Goal: Task Accomplishment & Management: Manage account settings

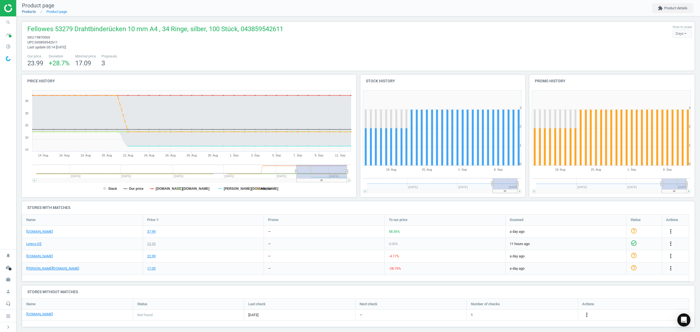
click at [25, 11] on link "Products" at bounding box center [29, 12] width 14 height 4
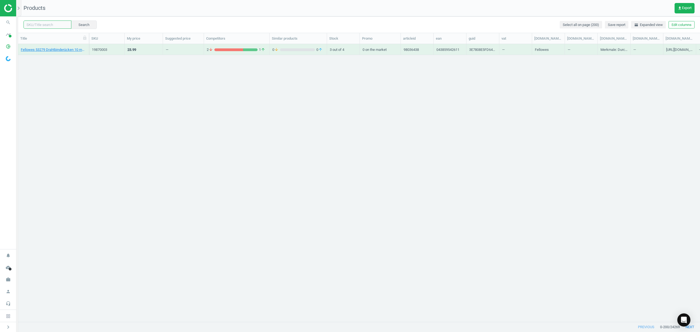
click at [47, 23] on input "text" at bounding box center [48, 25] width 48 height 8
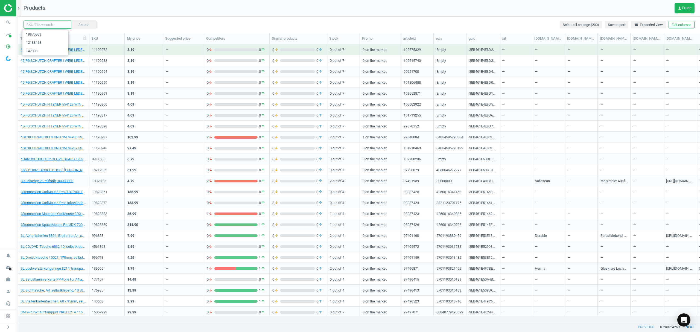
paste input "4977785"
type input "4977785"
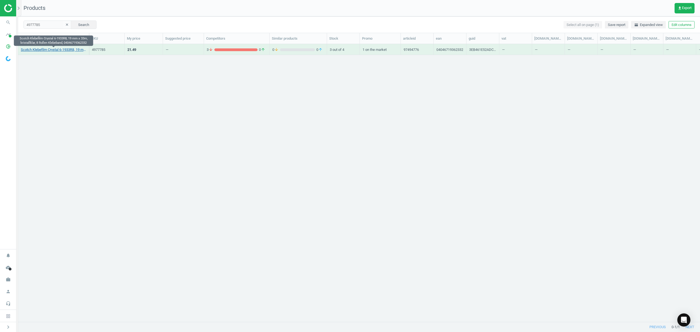
click at [62, 51] on link "Scotch Klebefilm Crystal 6-1933R8, 19 mm x 33m, kristallklar, 8 Rollen Klebeban…" at bounding box center [53, 49] width 65 height 5
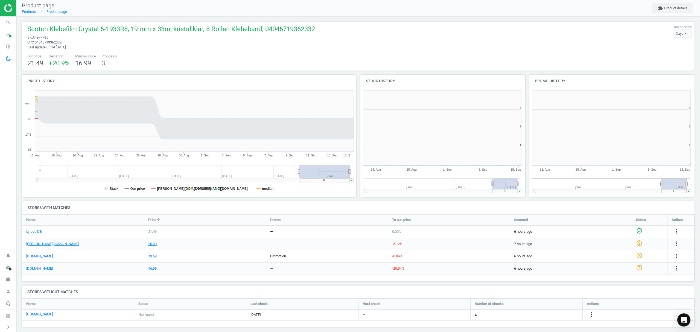
scroll to position [121, 175]
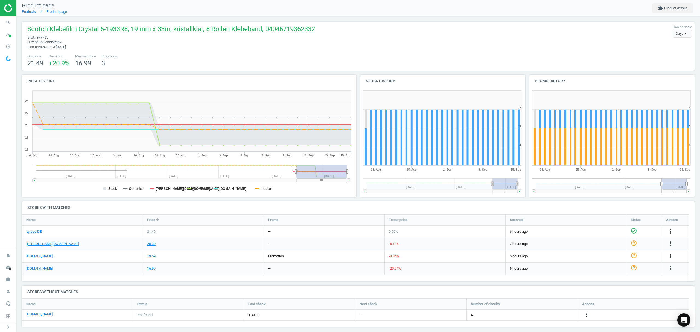
click at [587, 314] on icon "more_vert" at bounding box center [587, 314] width 7 height 7
click at [527, 317] on link "Edit URL/product option" at bounding box center [544, 315] width 75 height 8
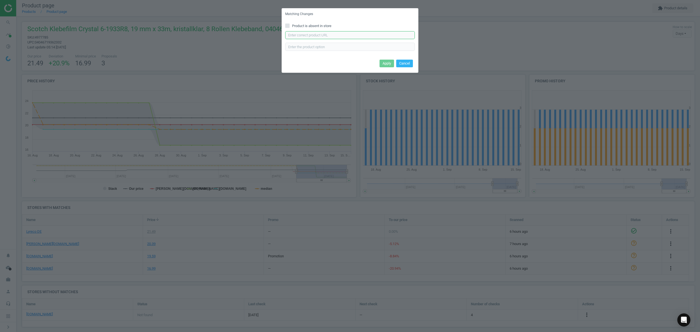
click at [335, 36] on input "text" at bounding box center [350, 35] width 130 height 8
paste input "[URL][DOMAIN_NAME]"
type input "[URL][DOMAIN_NAME]"
click at [387, 60] on button "Apply" at bounding box center [387, 64] width 14 height 8
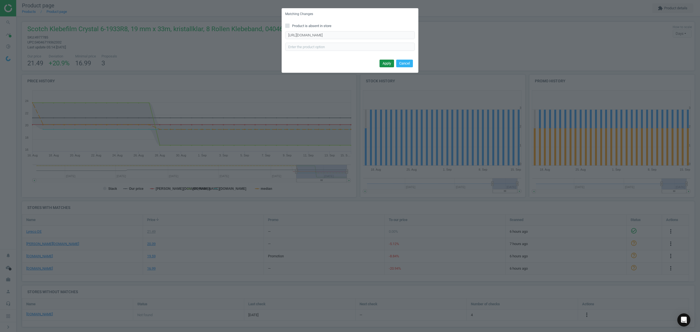
scroll to position [0, 0]
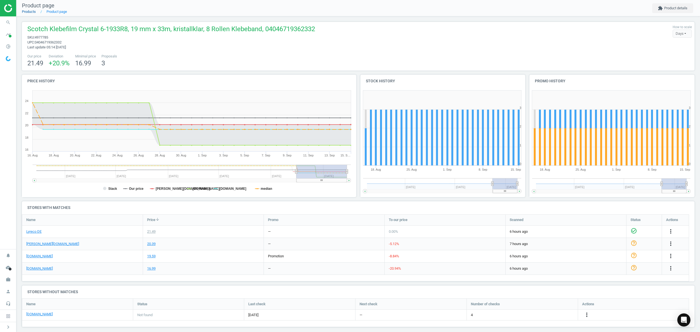
click at [31, 10] on link "Products" at bounding box center [29, 12] width 14 height 4
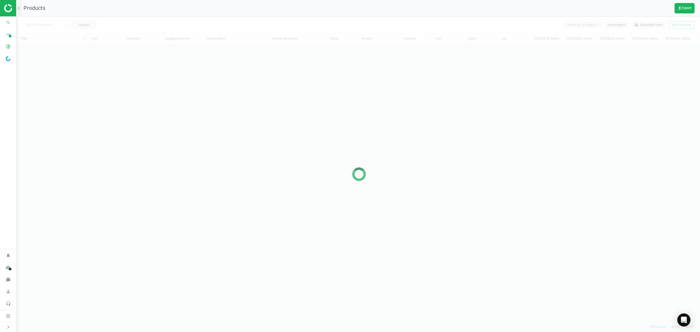
scroll to position [266, 676]
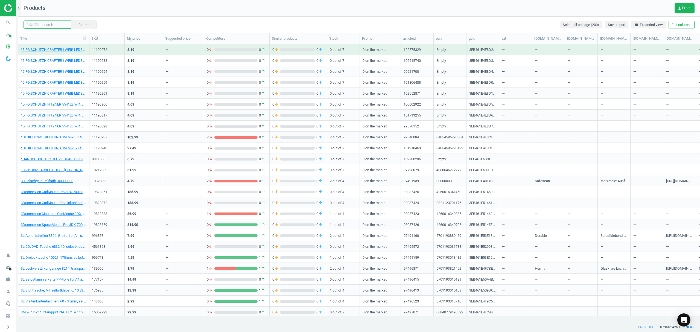
click at [46, 25] on input "text" at bounding box center [48, 25] width 48 height 8
paste input "237177"
type input "237177"
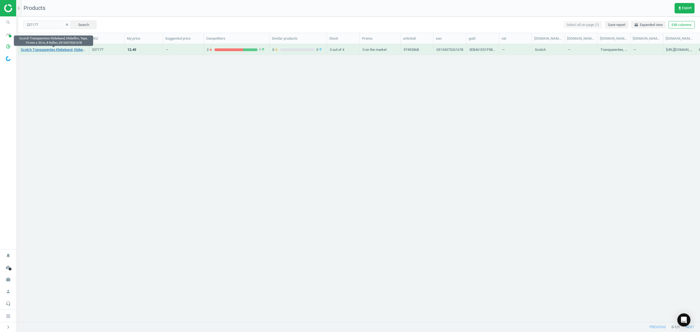
click at [51, 50] on link "Scotch Transparentes Klebeband, Klebefilm, Tape, 19 mm x 33 m, 8 Rollen, 031343…" at bounding box center [53, 49] width 65 height 5
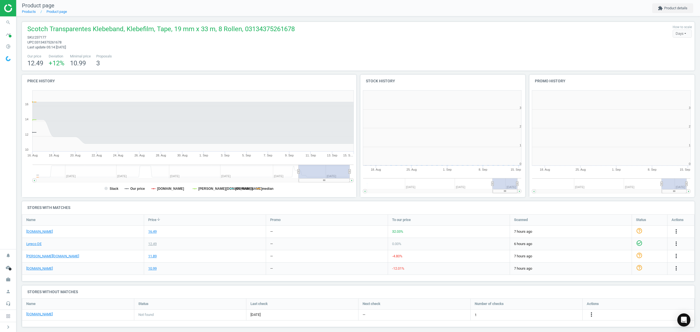
scroll to position [121, 175]
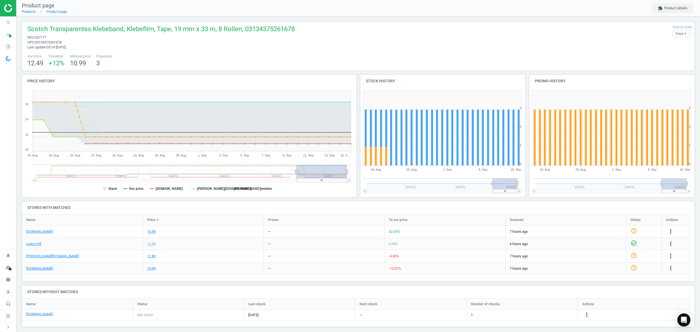
click at [39, 37] on span "237177" at bounding box center [40, 37] width 11 height 4
copy span "237177"
click at [586, 315] on icon "more_vert" at bounding box center [587, 314] width 7 height 7
click at [534, 315] on link "Edit URL/product option" at bounding box center [544, 315] width 75 height 8
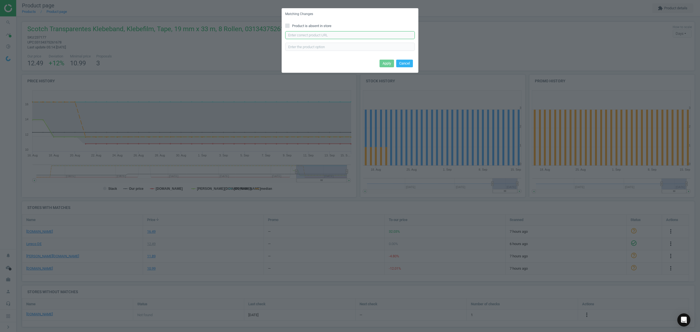
click at [323, 36] on input "text" at bounding box center [350, 35] width 130 height 8
paste input "[URL][DOMAIN_NAME]"
type input "[URL][DOMAIN_NAME]"
click at [383, 61] on button "Apply" at bounding box center [387, 64] width 14 height 8
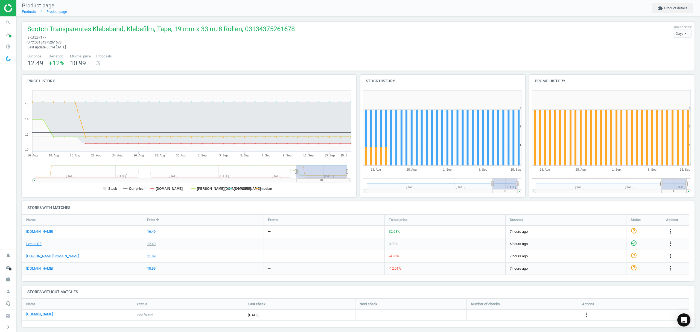
click at [42, 38] on span "237177" at bounding box center [40, 37] width 11 height 4
copy span "237177"
click at [31, 13] on link "Products" at bounding box center [29, 12] width 14 height 4
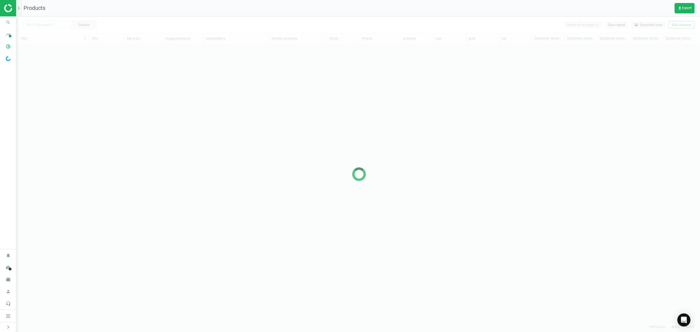
scroll to position [266, 676]
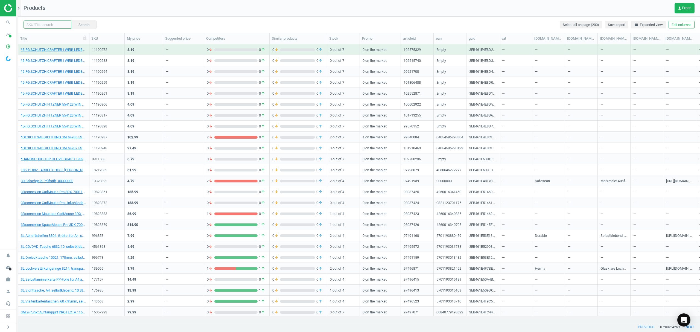
click at [54, 22] on input "text" at bounding box center [48, 25] width 48 height 8
paste input "4977785"
type input "4977785"
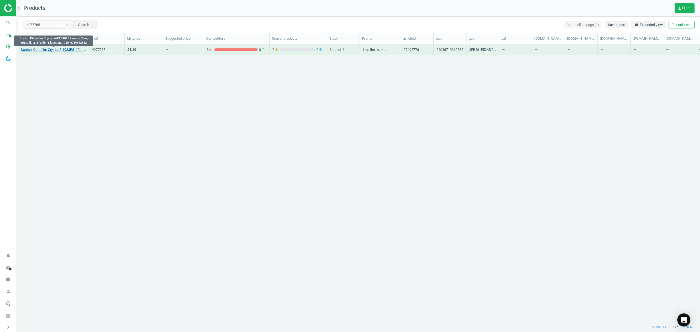
click at [52, 51] on link "Scotch Klebefilm Crystal 6-1933R8, 19 mm x 33m, kristallklar, 8 Rollen Klebeban…" at bounding box center [53, 49] width 65 height 5
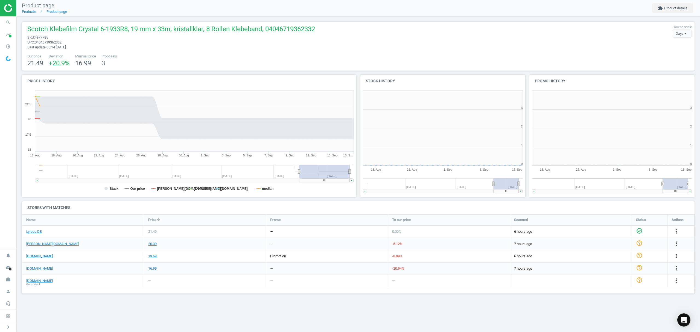
scroll to position [121, 176]
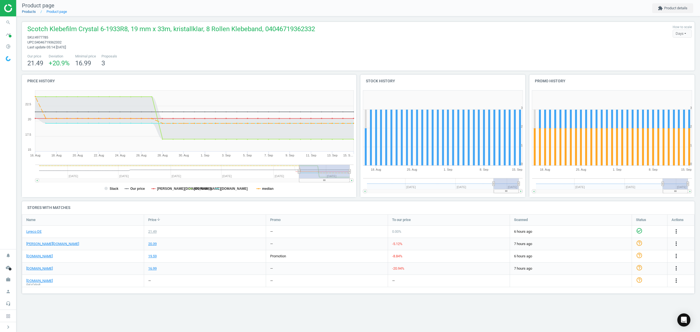
click at [32, 13] on li "Products" at bounding box center [29, 11] width 14 height 5
click at [28, 11] on link "Products" at bounding box center [29, 12] width 14 height 4
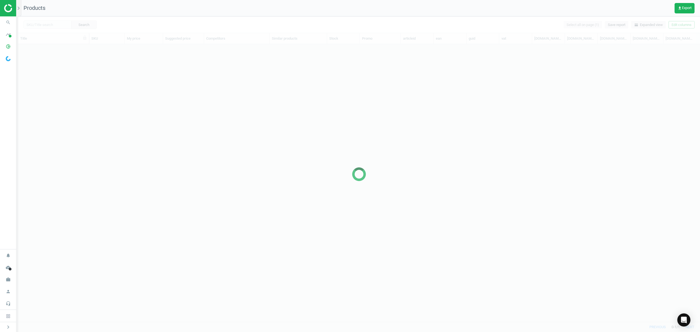
scroll to position [266, 676]
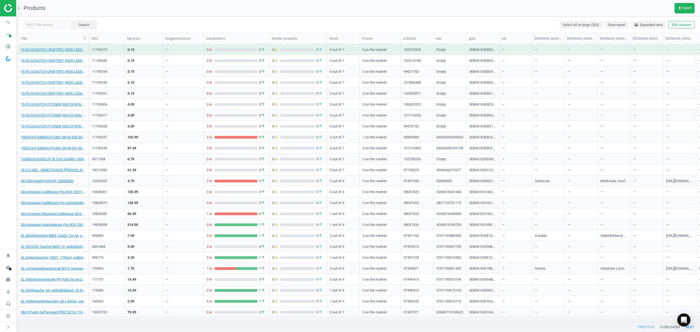
click at [44, 20] on div "Search Select all on page (200) Save report horizontal_split Expanded view Edit…" at bounding box center [359, 24] width 682 height 16
drag, startPoint x: 45, startPoint y: 22, endPoint x: 54, endPoint y: 22, distance: 8.8
click at [45, 22] on input "text" at bounding box center [48, 25] width 48 height 8
paste input "7048103"
type input "7048103"
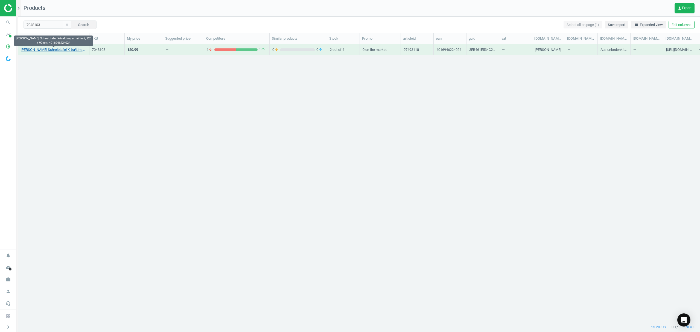
click at [57, 52] on link "[PERSON_NAME] Schreibtafel X-tra!Line, emailliert, 120 x 90 cm, 4016946224024" at bounding box center [53, 49] width 65 height 5
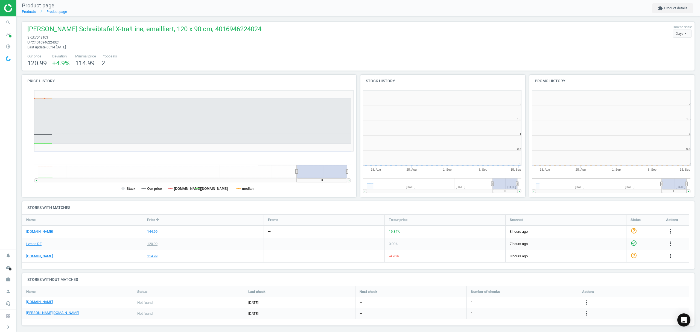
scroll to position [2, 3]
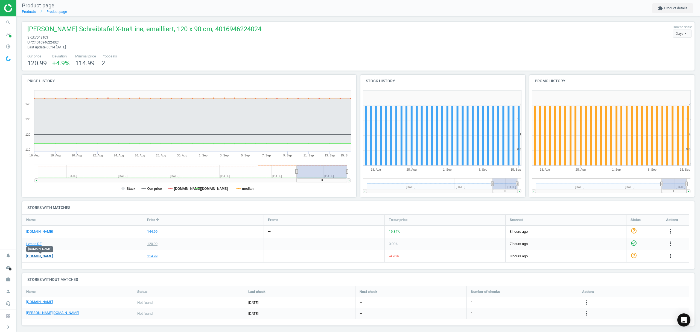
click at [39, 257] on link "[DOMAIN_NAME]" at bounding box center [39, 256] width 27 height 5
click at [587, 314] on icon "more_vert" at bounding box center [587, 313] width 7 height 7
click at [542, 313] on link "Edit URL/product option" at bounding box center [544, 314] width 75 height 8
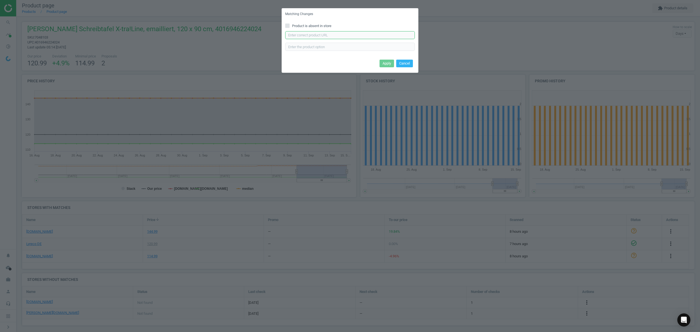
click at [328, 36] on input "text" at bounding box center [350, 35] width 130 height 8
paste input "[URL][DOMAIN_NAME][PERSON_NAME][PERSON_NAME]"
type input "[URL][DOMAIN_NAME][PERSON_NAME][PERSON_NAME]"
click at [388, 65] on button "Apply" at bounding box center [387, 64] width 14 height 8
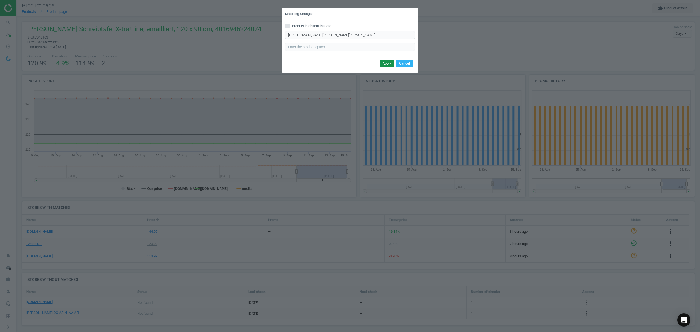
scroll to position [0, 0]
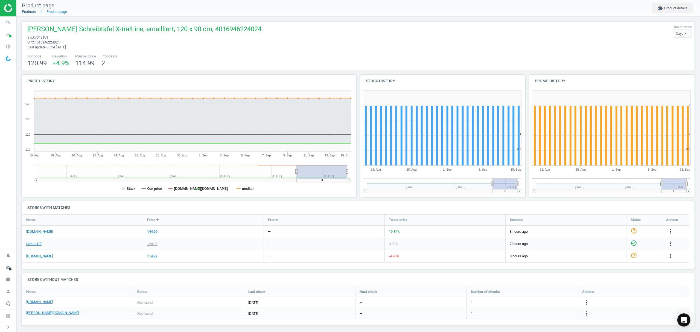
click at [31, 12] on link "Products" at bounding box center [29, 12] width 14 height 4
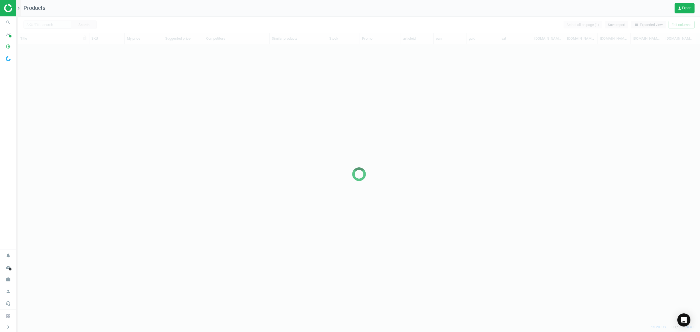
scroll to position [266, 676]
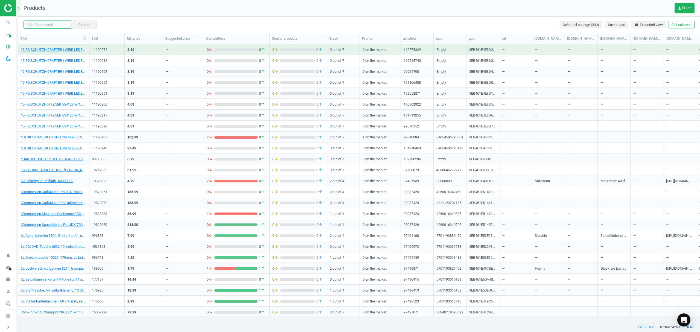
click at [49, 22] on input "text" at bounding box center [48, 25] width 48 height 8
paste input "21208762"
type input "21208762"
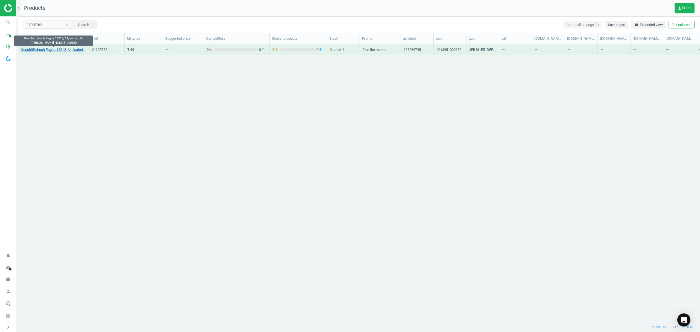
click at [44, 51] on link "Geschäftsbuch Pagna 14212, A4, kariert, 96 [PERSON_NAME], 4013951000650" at bounding box center [53, 49] width 65 height 5
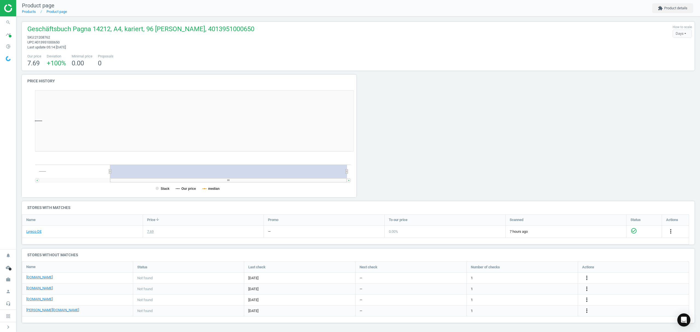
scroll to position [121, 343]
click at [30, 12] on link "Products" at bounding box center [29, 12] width 14 height 4
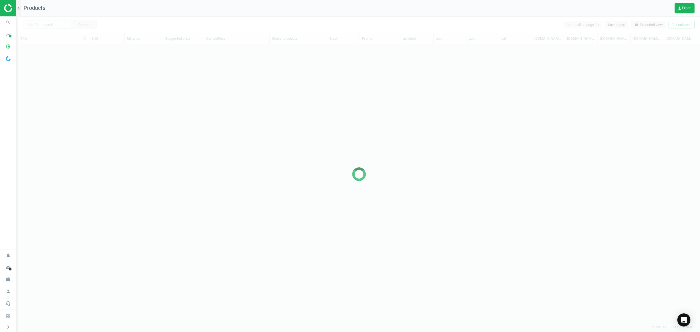
scroll to position [266, 676]
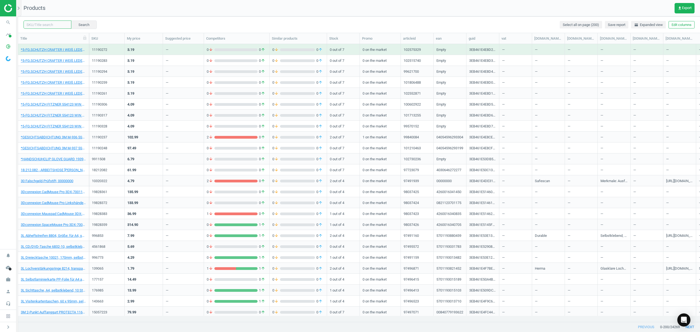
click at [44, 27] on input "text" at bounding box center [48, 25] width 48 height 8
paste input "7566375"
type input "7566375"
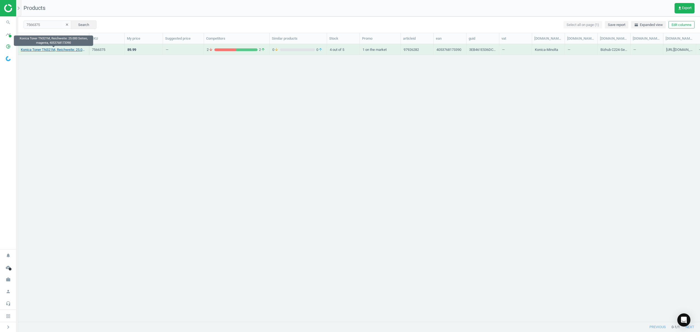
click at [54, 49] on link "Konica Toner TN321M, Reichweite: 25.000 Seiten, magenta, 4053768173390" at bounding box center [53, 49] width 65 height 5
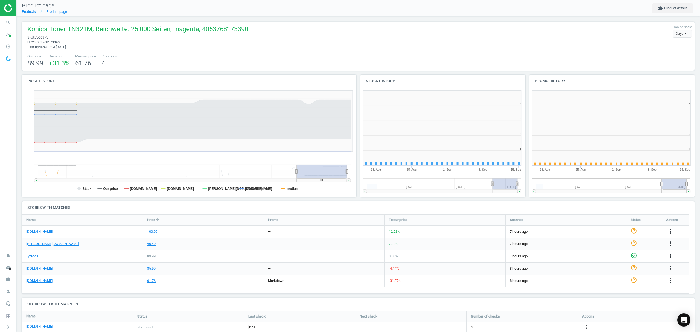
scroll to position [121, 175]
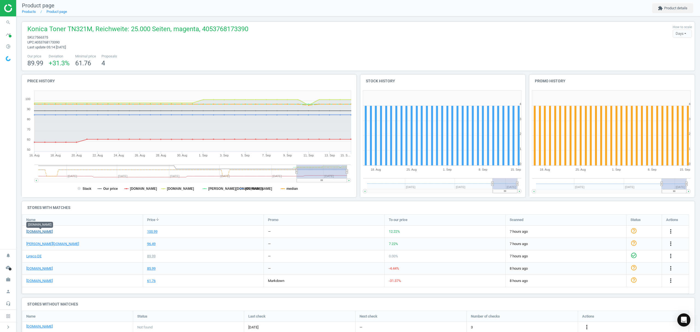
click at [45, 230] on link "[DOMAIN_NAME]" at bounding box center [39, 231] width 27 height 5
click at [31, 13] on link "Products" at bounding box center [29, 12] width 14 height 4
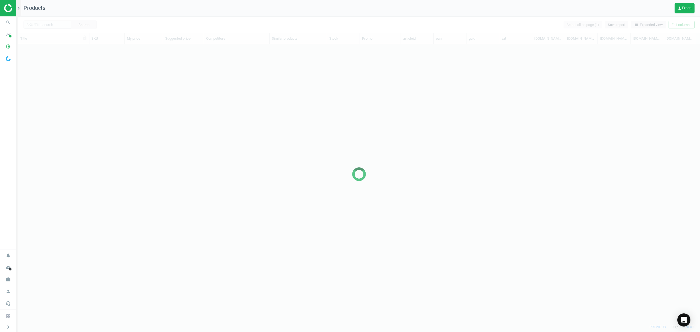
scroll to position [266, 676]
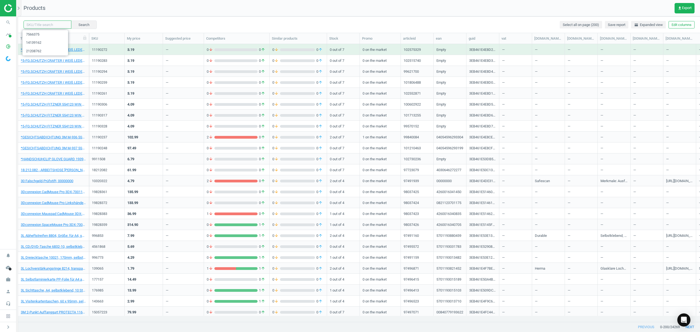
drag, startPoint x: 49, startPoint y: 25, endPoint x: 102, endPoint y: 24, distance: 53.6
click at [49, 25] on input "text" at bounding box center [48, 25] width 48 height 8
paste input "1878954"
type input "1878954"
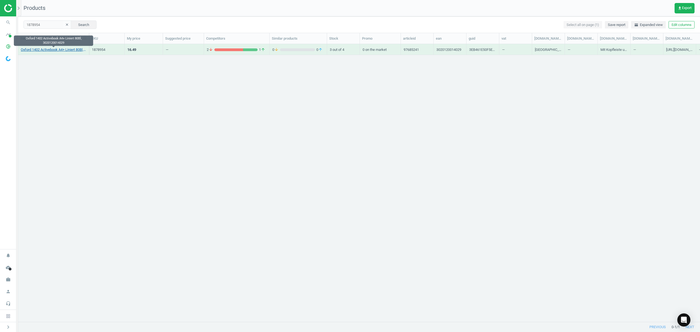
click at [53, 51] on link "Oxford 1402 Activebook A4+ Liniert 80Bl, 3020120014029" at bounding box center [53, 49] width 65 height 5
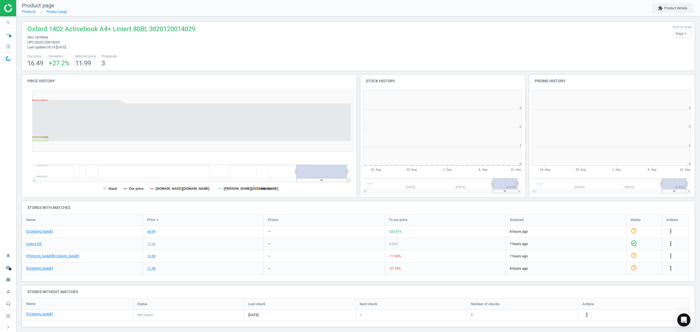
scroll to position [2, 3]
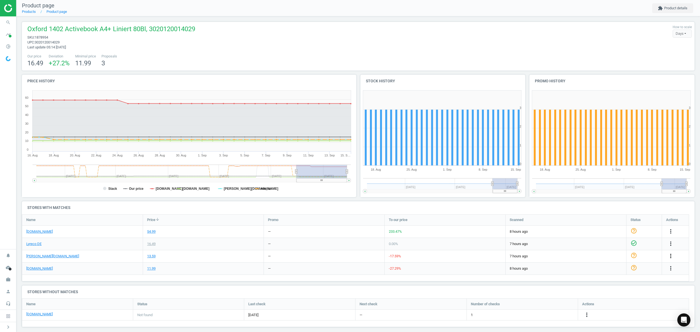
click at [671, 256] on icon "more_vert" at bounding box center [670, 256] width 7 height 7
click at [619, 269] on link "Edit URL/product option" at bounding box center [628, 269] width 75 height 8
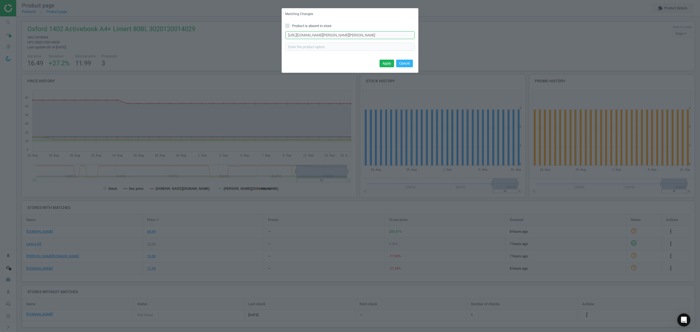
click at [341, 36] on input "[URL][DOMAIN_NAME][PERSON_NAME][PERSON_NAME]" at bounding box center [350, 35] width 130 height 8
paste input "liniert-80-[PERSON_NAME]-mit-Register/282225/p"
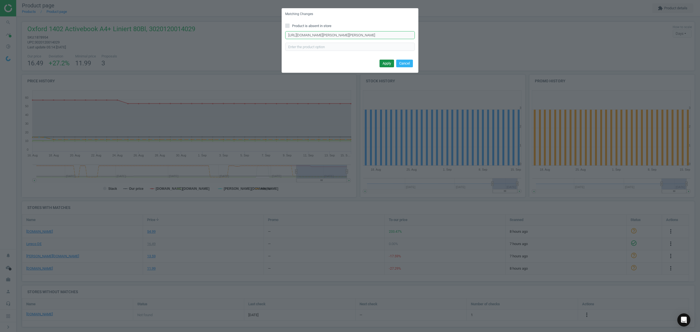
type input "[URL][DOMAIN_NAME][PERSON_NAME][PERSON_NAME]"
click at [386, 65] on button "Apply" at bounding box center [387, 64] width 14 height 8
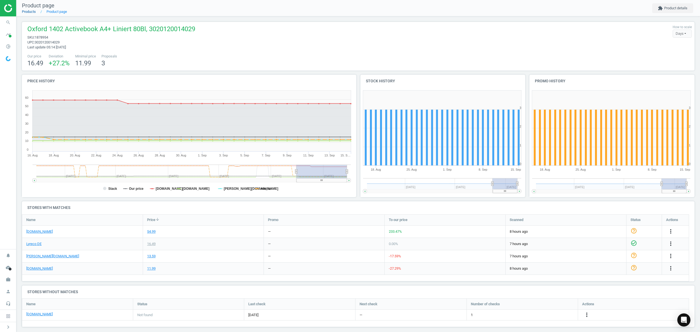
click at [29, 13] on link "Products" at bounding box center [29, 12] width 14 height 4
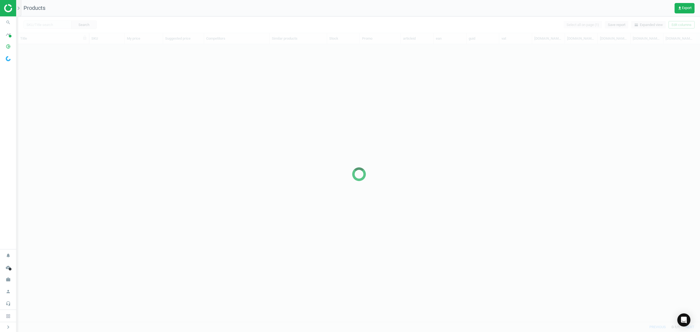
scroll to position [266, 676]
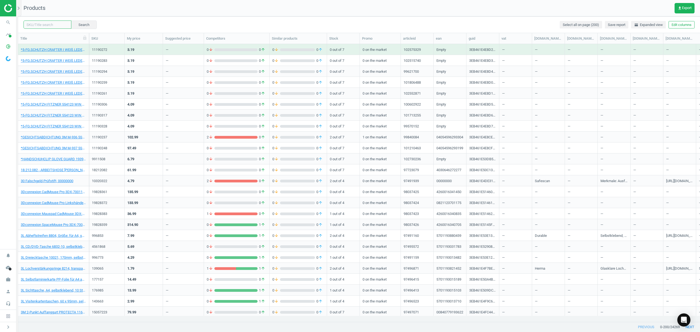
drag, startPoint x: 32, startPoint y: 25, endPoint x: 151, endPoint y: 13, distance: 119.8
click at [33, 24] on input "text" at bounding box center [48, 25] width 48 height 8
paste input "3466965"
type input "3466965"
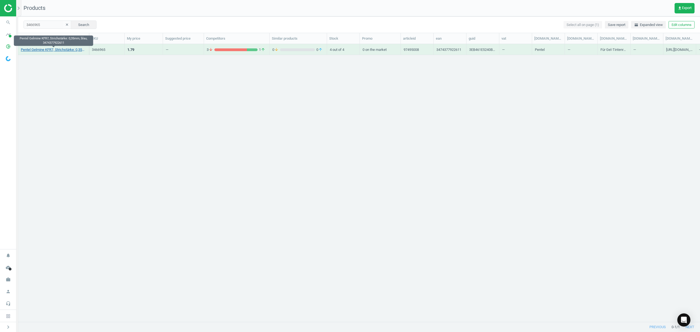
click at [31, 49] on link "Pentel Gelmine KFR7, Strichstärke: 0,35mm, blau, 3474377922611" at bounding box center [53, 49] width 65 height 5
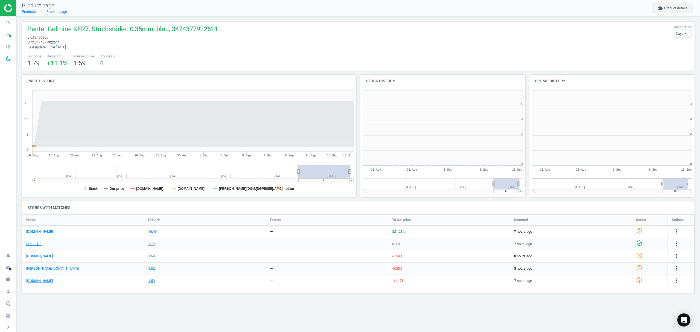
scroll to position [121, 176]
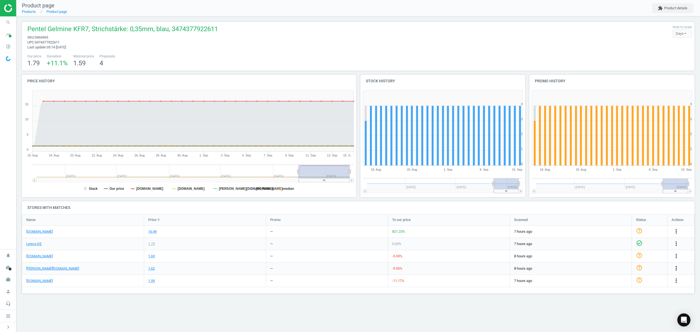
click at [675, 268] on icon "more_vert" at bounding box center [676, 268] width 7 height 7
click at [617, 281] on link "Edit URL/product option" at bounding box center [633, 281] width 75 height 8
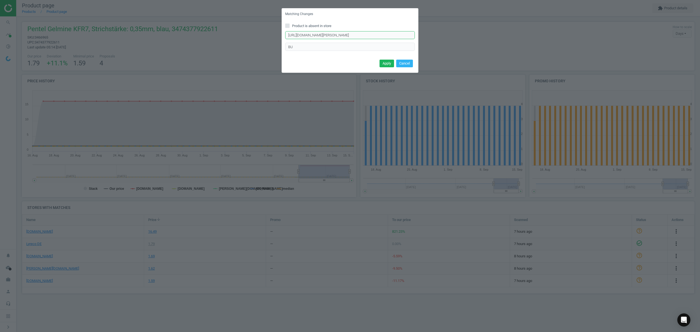
click at [337, 34] on input "[URL][DOMAIN_NAME][PERSON_NAME]" at bounding box center [350, 35] width 130 height 8
paste input "Gelschreiberminen-035-mm-dokumentenecht/400824/p"
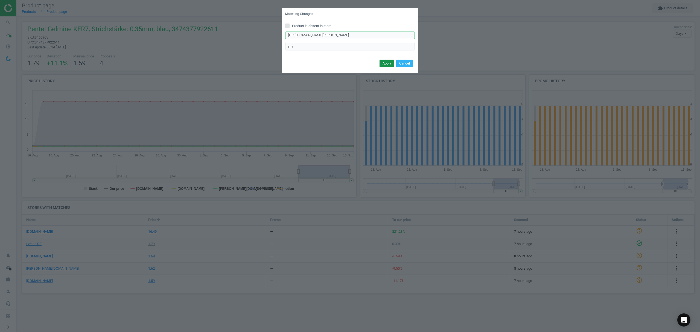
type input "[URL][DOMAIN_NAME][PERSON_NAME]"
click at [384, 62] on button "Apply" at bounding box center [387, 64] width 14 height 8
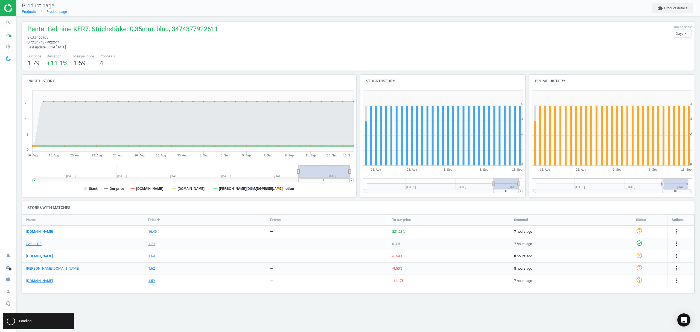
scroll to position [0, 0]
click at [27, 12] on link "Products" at bounding box center [29, 12] width 14 height 4
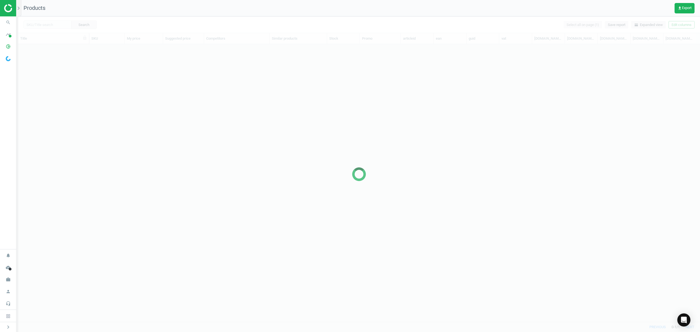
scroll to position [266, 676]
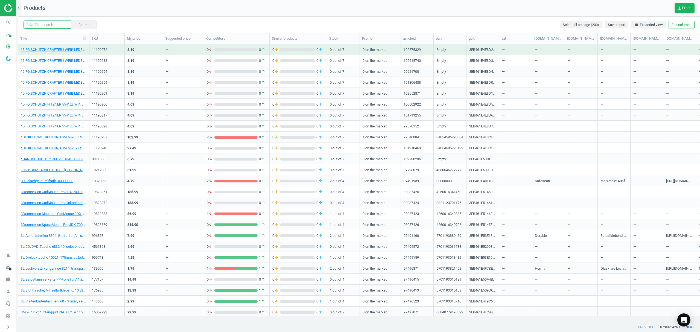
click at [49, 24] on input "text" at bounding box center [48, 25] width 48 height 8
paste input "7150265"
type input "7150265"
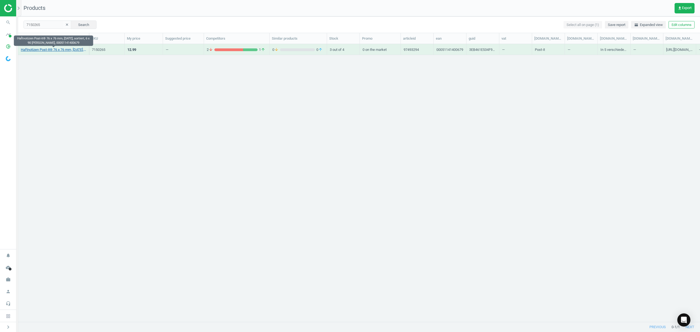
click at [34, 49] on link "Haftnotizen Post-it® 76 x 76 mm, [DATE], sortiert, 6 x 90 [PERSON_NAME], 000511…" at bounding box center [53, 49] width 65 height 5
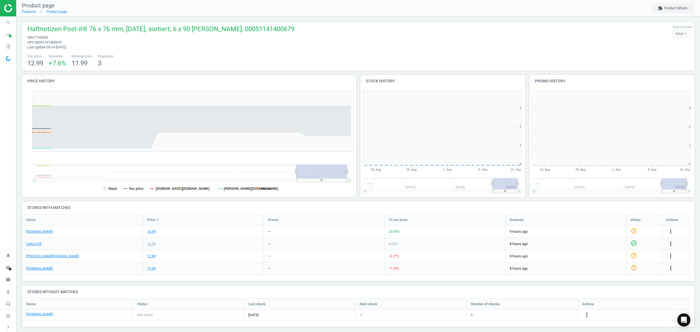
scroll to position [2, 3]
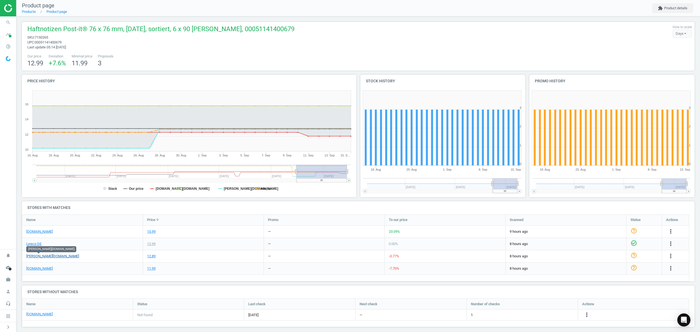
click at [39, 256] on link "[PERSON_NAME][DOMAIN_NAME]" at bounding box center [52, 256] width 53 height 5
click at [587, 316] on icon "more_vert" at bounding box center [587, 314] width 7 height 7
click at [540, 315] on link "Edit URL/product option" at bounding box center [544, 315] width 75 height 8
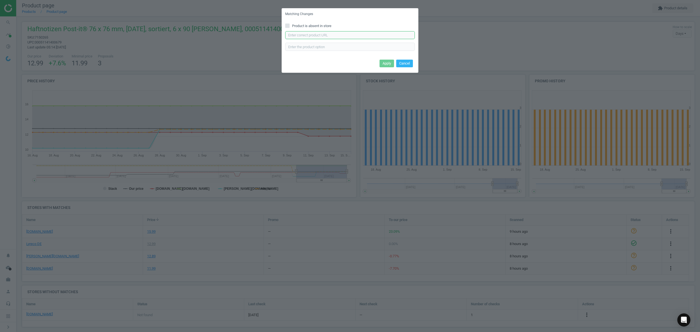
click at [330, 33] on input "text" at bounding box center [350, 35] width 130 height 8
paste input "[URL][DOMAIN_NAME][DATE]"
type input "[URL][DOMAIN_NAME][DATE]"
click at [388, 64] on button "Apply" at bounding box center [387, 64] width 14 height 8
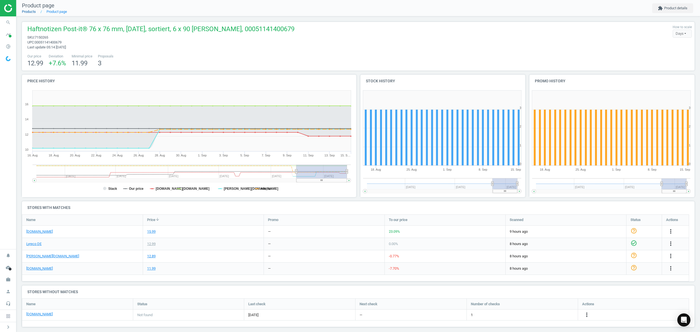
click at [28, 11] on link "Products" at bounding box center [29, 12] width 14 height 4
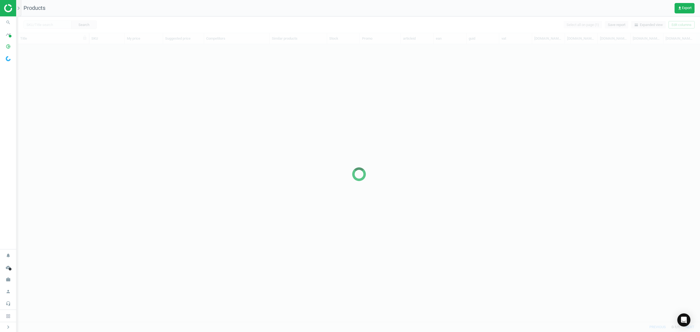
scroll to position [266, 676]
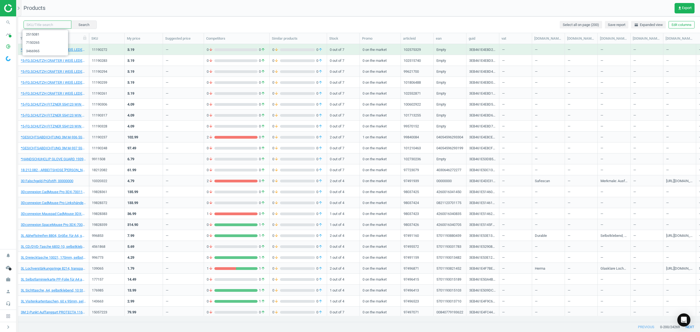
click at [40, 22] on input "text" at bounding box center [48, 25] width 48 height 8
paste input "2520374"
type input "2520374"
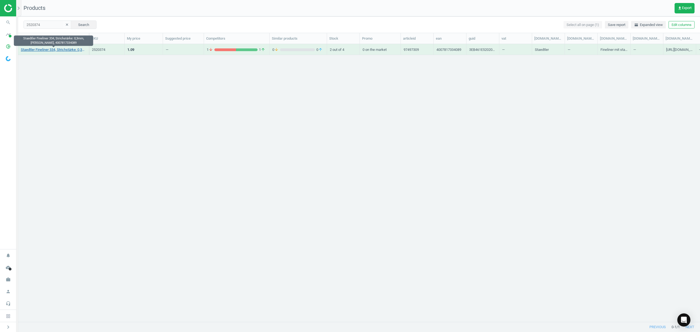
click at [49, 49] on link "Staedtler Fineliner 334, Strichstärke: 0,3mm, [PERSON_NAME], 4007817334089" at bounding box center [53, 49] width 65 height 5
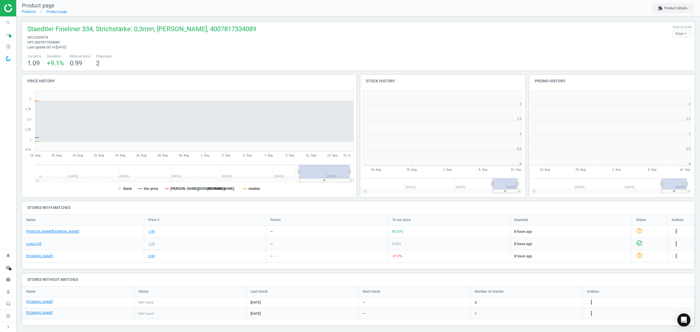
scroll to position [2, 3]
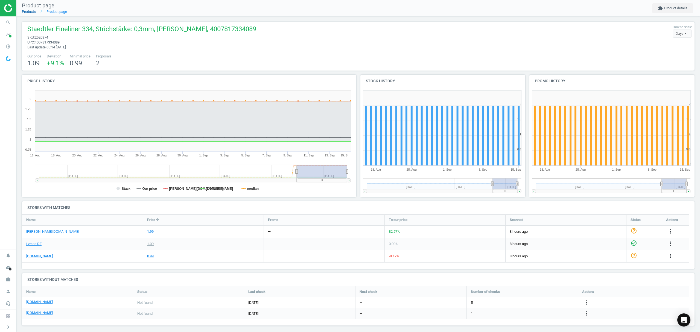
click at [27, 11] on link "Products" at bounding box center [29, 12] width 14 height 4
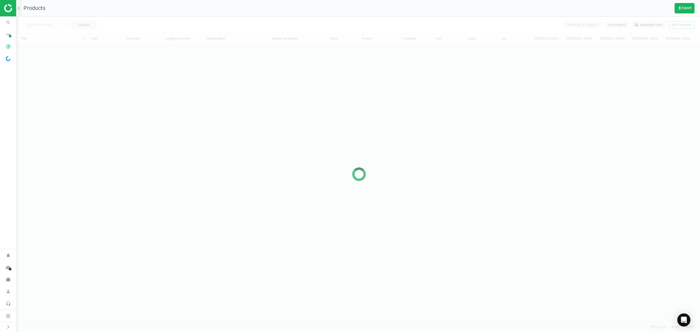
scroll to position [266, 676]
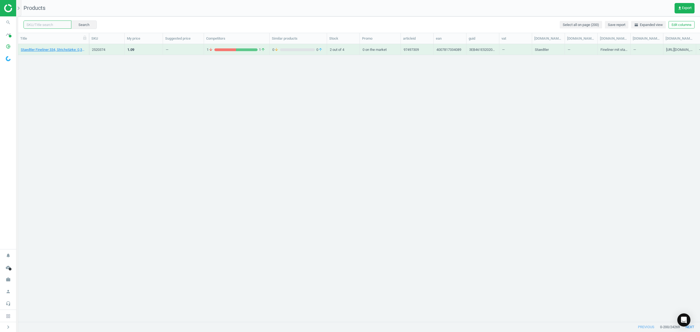
click at [44, 24] on input "text" at bounding box center [48, 25] width 48 height 8
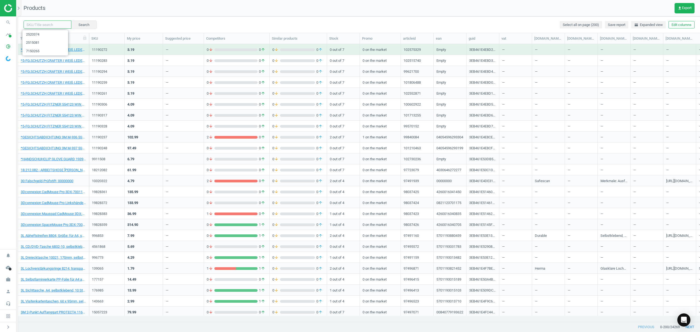
paste input "2520408"
type input "2520408"
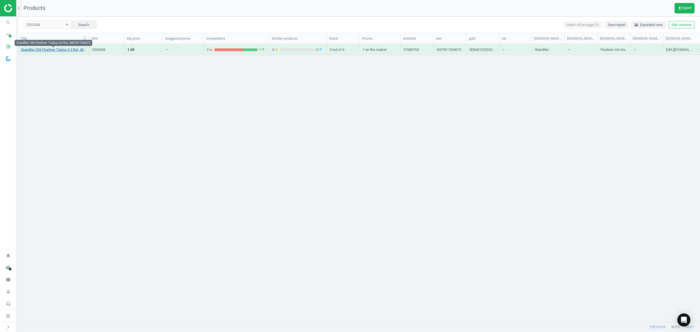
click at [51, 51] on link "Staedtler 334 Fineliner Triplus 0,3 Rot, 4007817334072" at bounding box center [53, 49] width 65 height 5
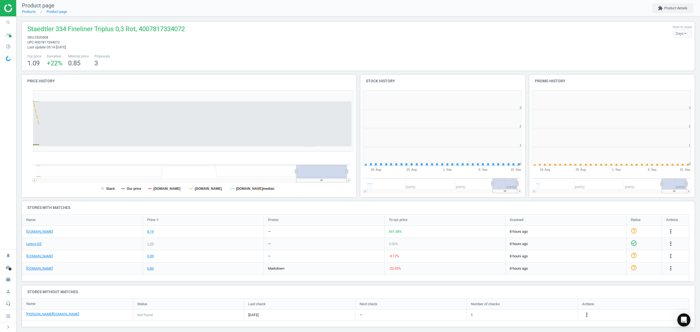
scroll to position [121, 175]
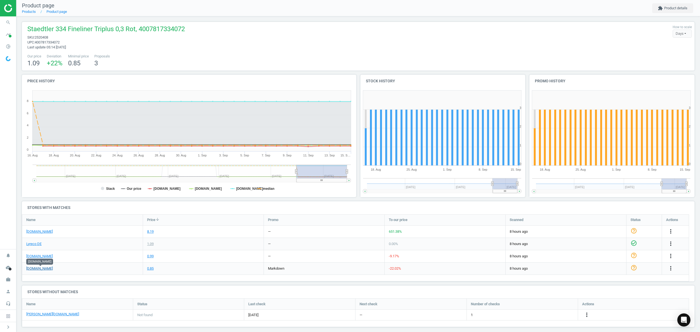
click at [40, 268] on link "[DOMAIN_NAME]" at bounding box center [39, 268] width 27 height 5
click at [585, 313] on icon "more_vert" at bounding box center [587, 314] width 7 height 7
click at [537, 313] on link "Edit URL/product option" at bounding box center [544, 315] width 75 height 8
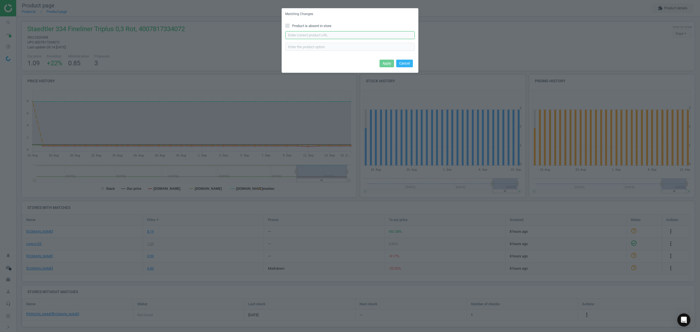
click at [323, 34] on input "text" at bounding box center [350, 35] width 130 height 8
paste input "[URL][DOMAIN_NAME][PERSON_NAME]"
type input "[URL][DOMAIN_NAME][PERSON_NAME]"
click at [385, 61] on button "Apply" at bounding box center [387, 64] width 14 height 8
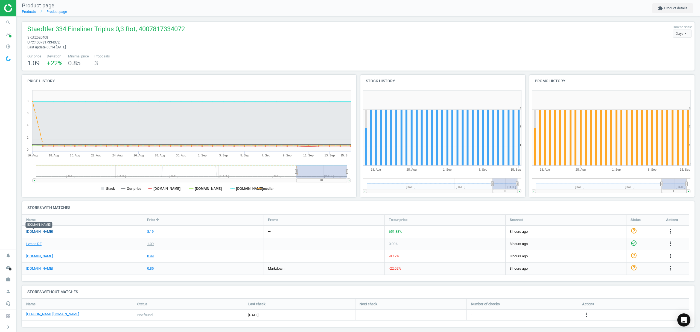
click at [31, 231] on link "[DOMAIN_NAME]" at bounding box center [39, 231] width 27 height 5
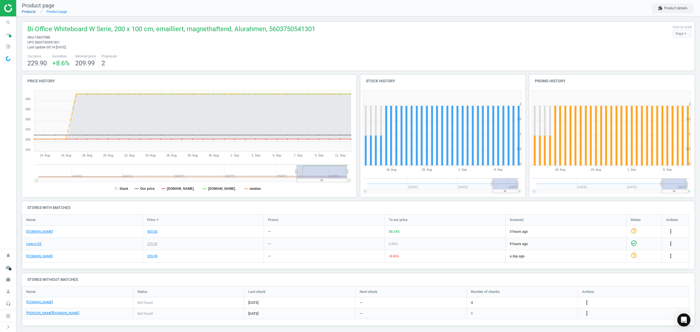
click at [34, 11] on link "Products" at bounding box center [29, 12] width 14 height 4
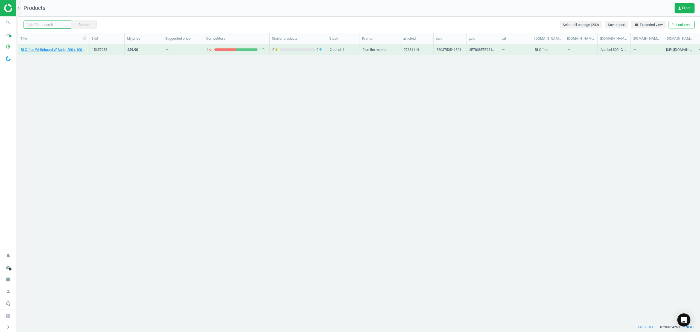
click at [49, 22] on input "text" at bounding box center [48, 25] width 48 height 8
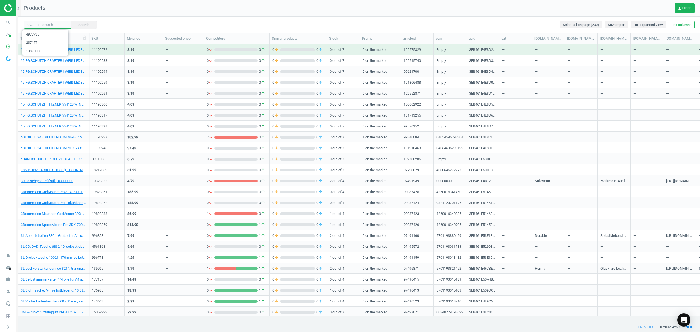
paste input "3339099"
type input "3339099"
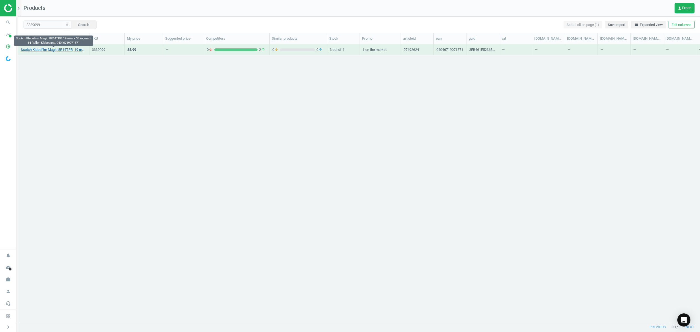
click at [47, 52] on link "Scotch Klebefilm Magic 8R14TPR, 19 mm x 33 m, matt, 14 Rollen Klebeband, 040467…" at bounding box center [53, 49] width 65 height 5
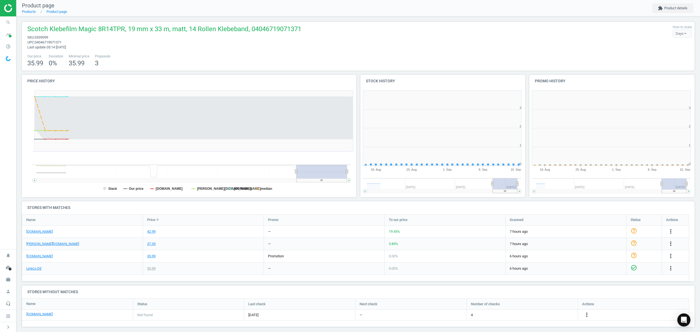
scroll to position [121, 175]
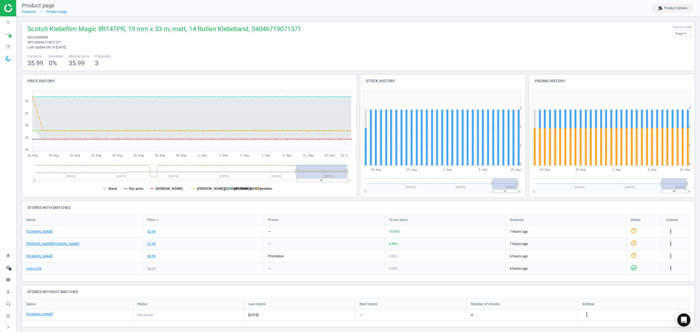
click at [43, 35] on span "3339099" at bounding box center [41, 37] width 13 height 4
copy span "3339099"
click at [26, 13] on link "Products" at bounding box center [29, 12] width 14 height 4
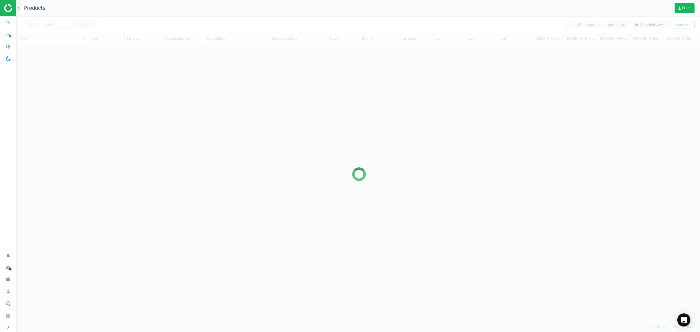
scroll to position [266, 676]
click at [49, 24] on input "text" at bounding box center [48, 25] width 48 height 8
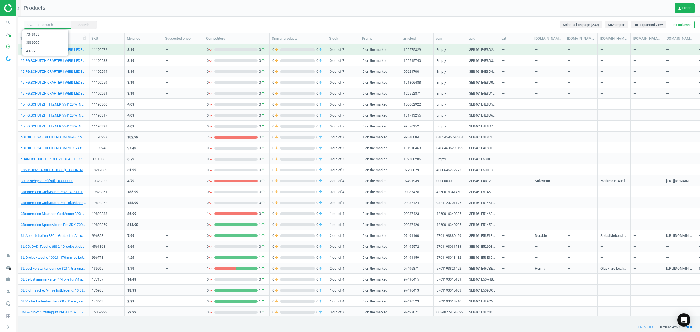
paste input "7059976"
type input "7059976"
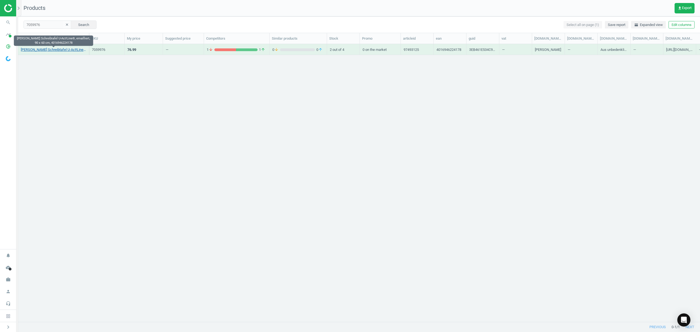
click at [58, 49] on link "FRANKEN Schreibtafel U-Act!Line®, emailliert, 90 x 60 cm, 4016946224178" at bounding box center [53, 49] width 65 height 5
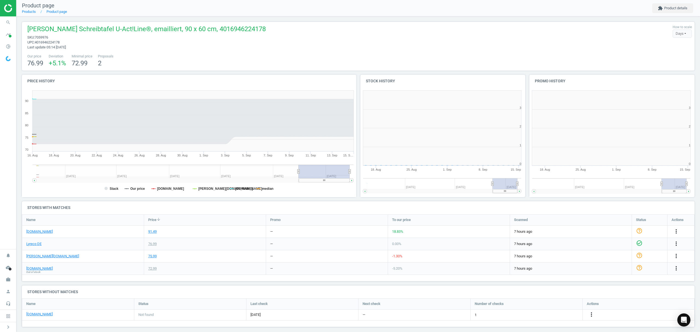
scroll to position [121, 175]
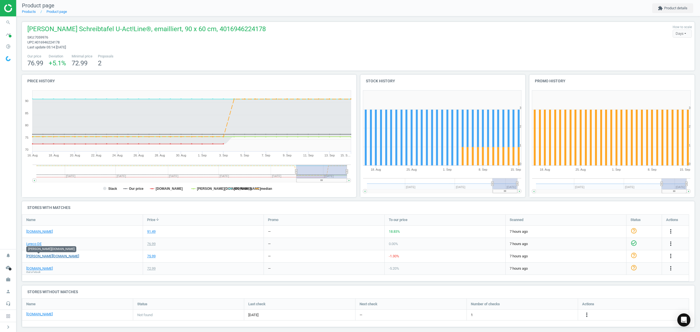
click at [37, 256] on link "[PERSON_NAME][DOMAIN_NAME]" at bounding box center [52, 256] width 53 height 5
click at [26, 13] on link "Products" at bounding box center [29, 12] width 14 height 4
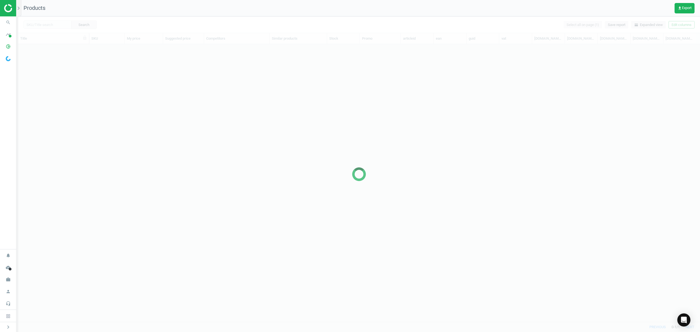
scroll to position [266, 676]
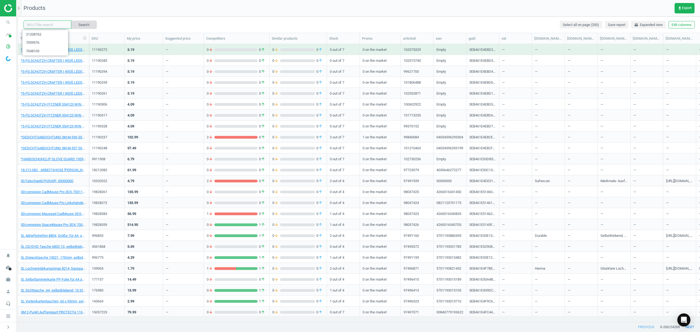
drag, startPoint x: 39, startPoint y: 25, endPoint x: 80, endPoint y: 24, distance: 41.0
click at [39, 25] on input "text" at bounding box center [48, 25] width 48 height 8
paste input "14139162"
type input "14139162"
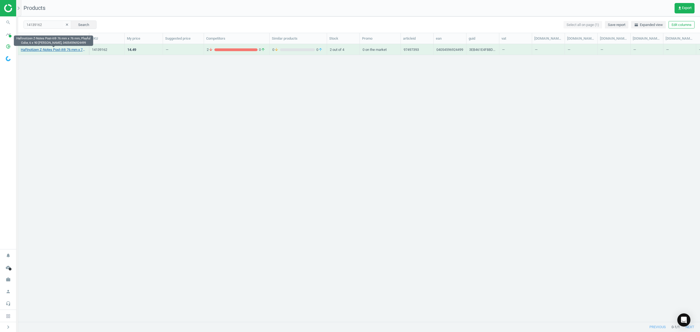
click at [65, 51] on link "Haftnotizen Z-Notes Post-it® 76 mm x 76 mm, Playful Color, 6 x 90 Blatt, 040545…" at bounding box center [53, 49] width 65 height 5
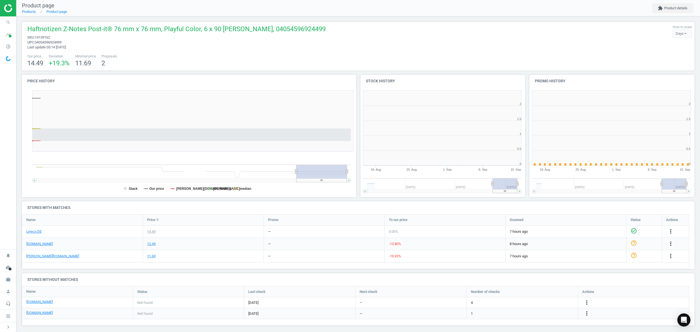
scroll to position [2, 3]
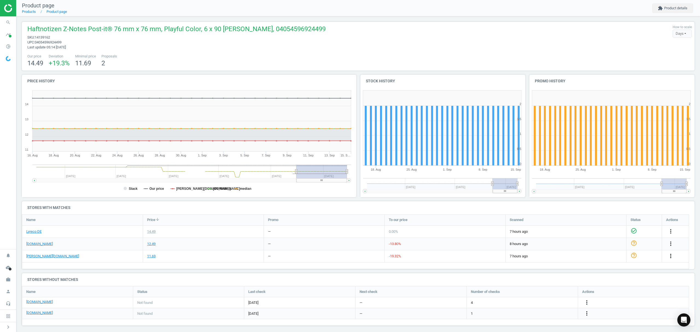
click at [671, 255] on icon "more_vert" at bounding box center [670, 256] width 7 height 7
click at [606, 269] on link "Edit URL/product option" at bounding box center [628, 269] width 75 height 8
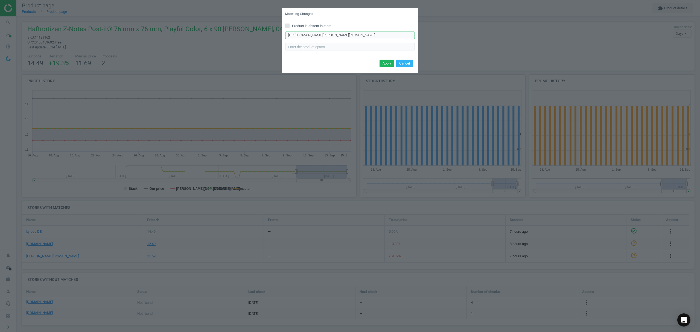
click at [333, 36] on input "https://www.otto-office.com/de/5x-Post-it-Super-Sticky-Haftnotizblock-Z-Notes-B…" at bounding box center [350, 35] width 130 height 8
paste input "6x-Post-it-Super-Sticky-Haftnotizblock-Z-Notes-Playful-Collection-76-x-76-cm-54…"
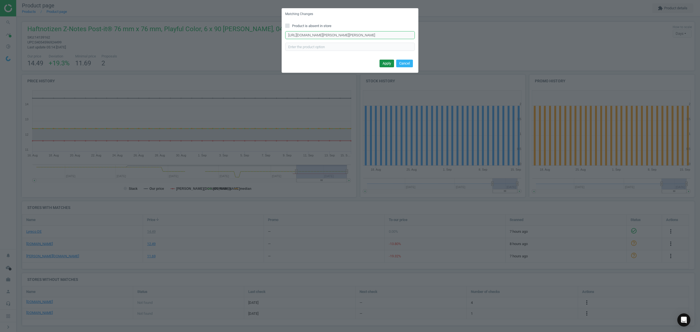
type input "https://www.otto-office.com/de/6x-Post-it-Super-Sticky-Haftnotizblock-Z-Notes-P…"
click at [384, 62] on button "Apply" at bounding box center [387, 64] width 14 height 8
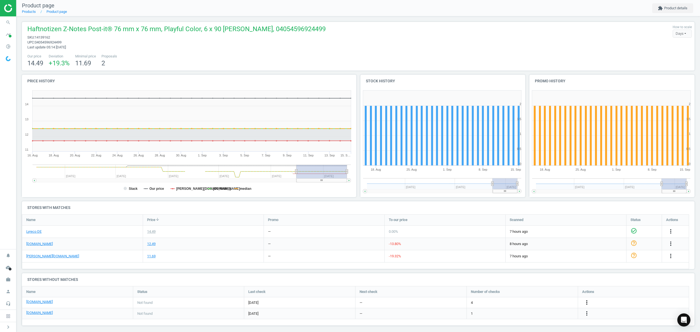
click at [588, 301] on icon "more_vert" at bounding box center [587, 302] width 7 height 7
click at [524, 303] on link "Edit URL/product option" at bounding box center [544, 303] width 75 height 8
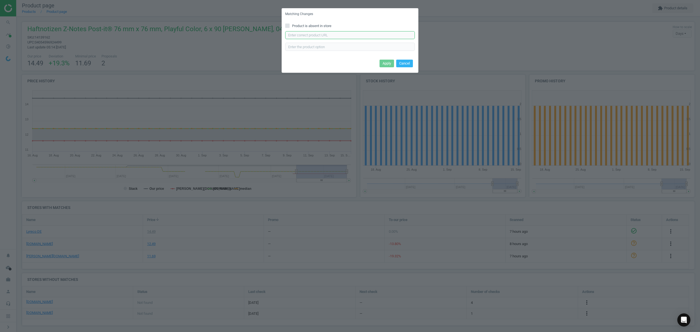
click at [327, 35] on input "text" at bounding box center [350, 35] width 130 height 8
paste input "https://www.bueromarkt-ag.de/haftnotizen_post-it_super_sticky_playful_bunt,p-71…"
type input "https://www.bueromarkt-ag.de/haftnotizen_post-it_super_sticky_playful_bunt,p-71…"
click at [385, 64] on button "Apply" at bounding box center [387, 64] width 14 height 8
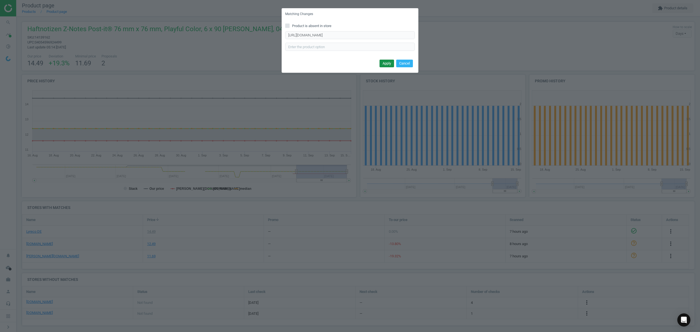
scroll to position [0, 0]
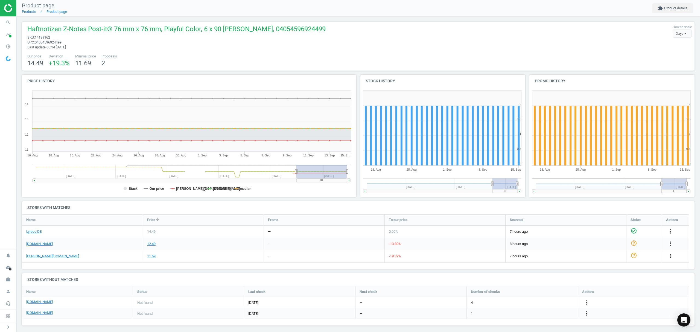
click at [587, 313] on icon "more_vert" at bounding box center [587, 313] width 7 height 7
click at [533, 313] on link "Edit URL/product option" at bounding box center [544, 314] width 75 height 8
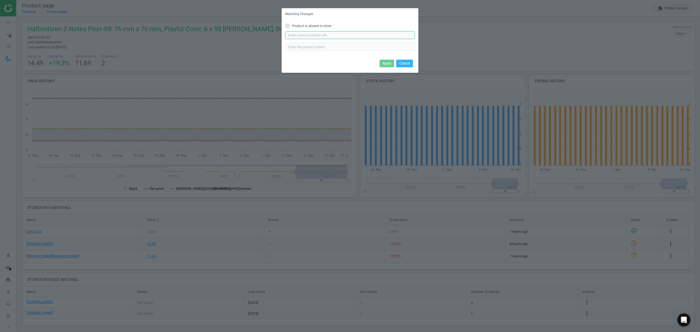
click at [323, 34] on input "text" at bounding box center [350, 35] width 130 height 8
paste input "https://www.office-discount.de/post-it-super-sticky-playful-haftnotizen-620267"
type input "https://www.office-discount.de/post-it-super-sticky-playful-haftnotizen-620267"
click at [382, 60] on button "Apply" at bounding box center [387, 64] width 14 height 8
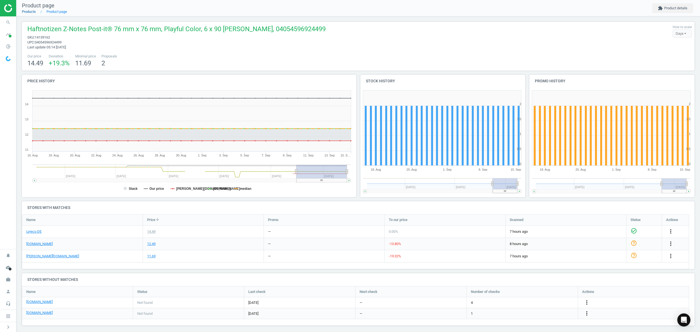
click at [28, 11] on link "Products" at bounding box center [29, 12] width 14 height 4
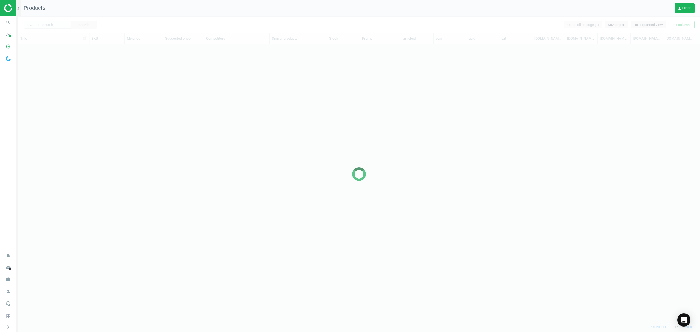
scroll to position [266, 676]
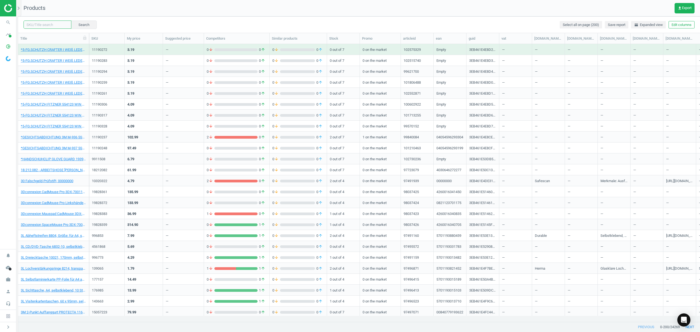
click at [39, 24] on input "text" at bounding box center [48, 25] width 48 height 8
paste input "17236349"
type input "17236349"
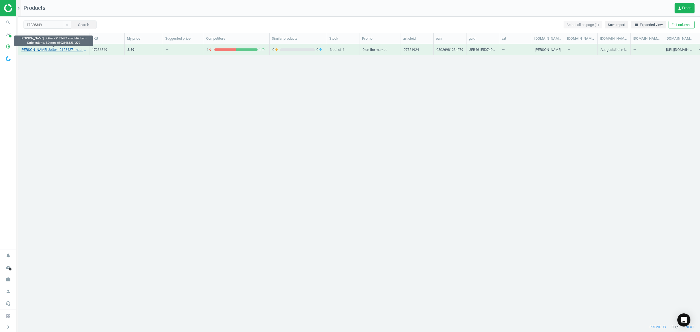
click at [48, 52] on link "Parker - Kugelschreiber Jotter - 2123427 - nachfüllbar - Strichstärke: 1,0 mm, …" at bounding box center [53, 49] width 65 height 5
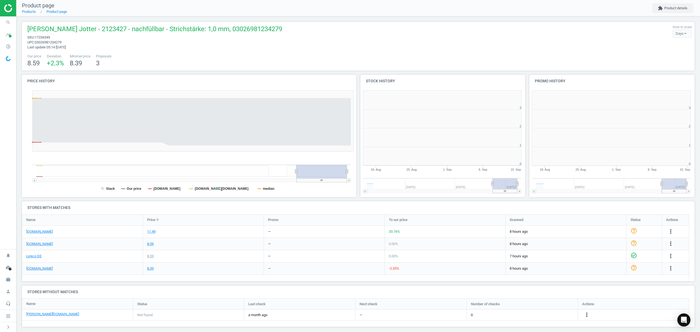
scroll to position [2, 3]
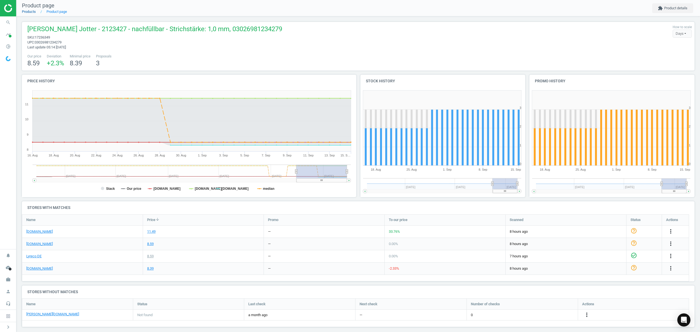
click at [29, 11] on link "Products" at bounding box center [29, 12] width 14 height 4
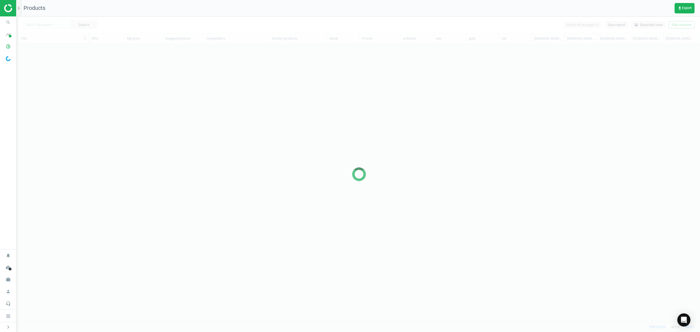
scroll to position [266, 676]
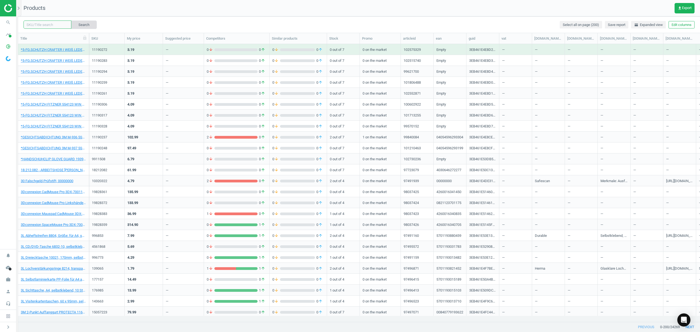
click at [40, 22] on input "text" at bounding box center [48, 25] width 48 height 8
paste input "2515081"
type input "2515081"
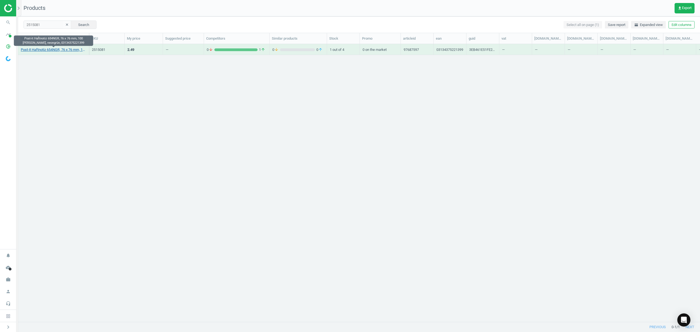
click at [59, 52] on link "Post-it Haftnotiz 654NGR, 76 x 76 mm, 100 Blatt, neongrün, 03134375221399" at bounding box center [53, 49] width 65 height 5
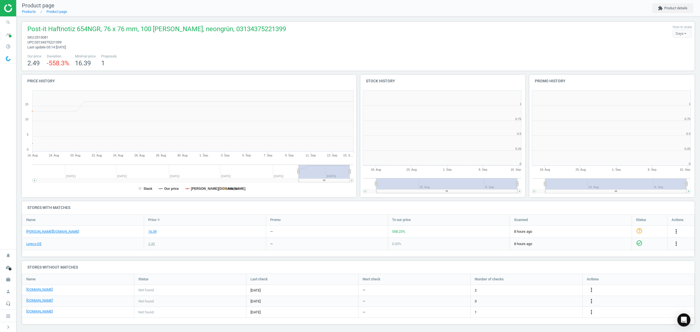
scroll to position [121, 175]
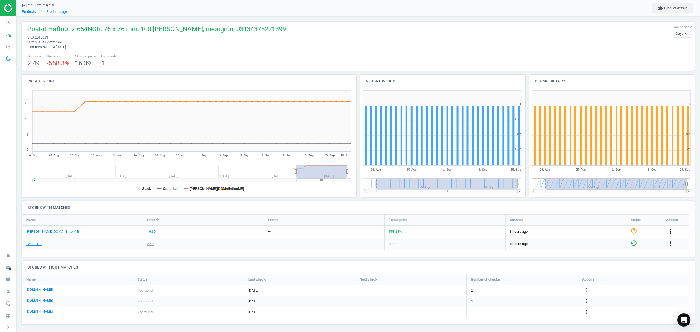
click at [670, 231] on icon "more_vert" at bounding box center [670, 231] width 7 height 7
click at [611, 247] on link "Edit URL/product option" at bounding box center [628, 244] width 75 height 8
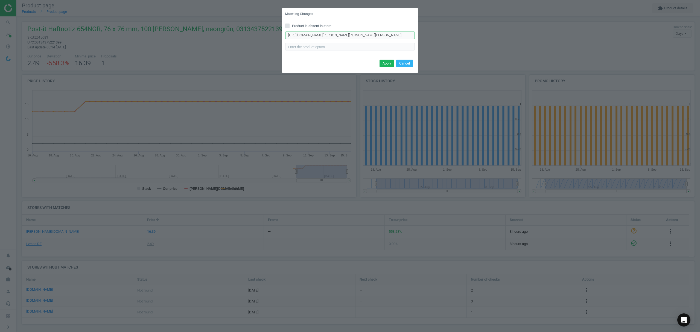
click at [338, 32] on input "https://www.otto-office.com/de/12x-Post-it-Notes-Haftnotizblock-Notes-654-76-x-…" at bounding box center [350, 35] width 130 height 8
click at [338, 33] on input "https://www.otto-office.com/de/12x-Post-it-Notes-Haftnotizblock-Notes-654-76-x-…" at bounding box center [350, 35] width 130 height 8
paste input "6x-Post-it-Super-Sticky-Haftnotizblock-Carnival-Collection-76-x-76-cm-540-Blatt…"
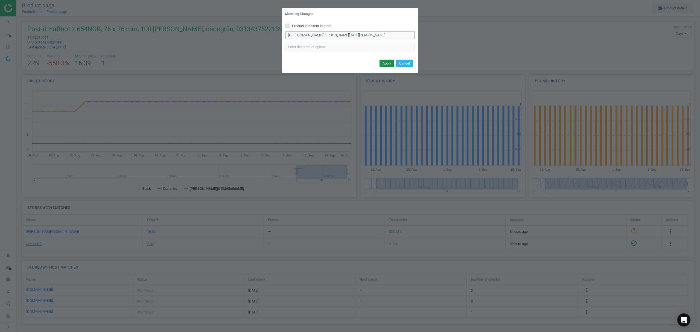
type input "https://www.otto-office.com/de/6x-Post-it-Super-Sticky-Haftnotizblock-Carnival-…"
click at [388, 62] on button "Apply" at bounding box center [387, 64] width 14 height 8
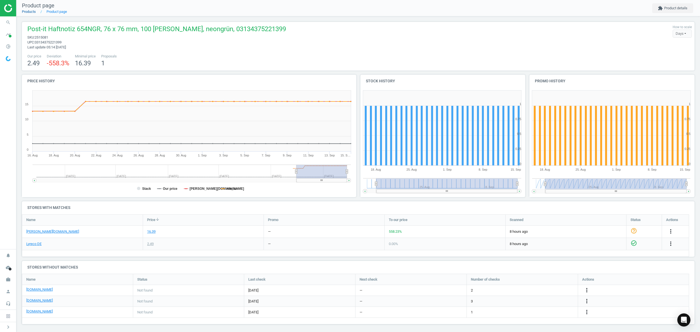
click at [31, 10] on link "Products" at bounding box center [29, 12] width 14 height 4
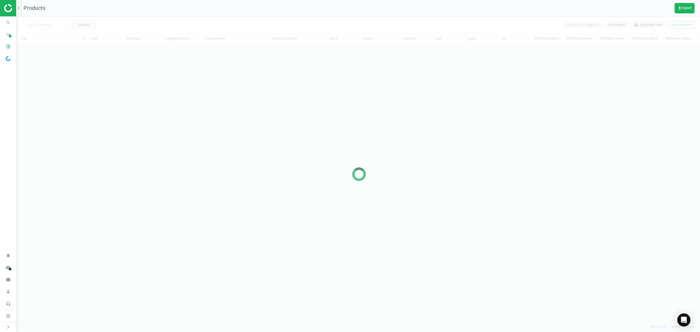
scroll to position [266, 676]
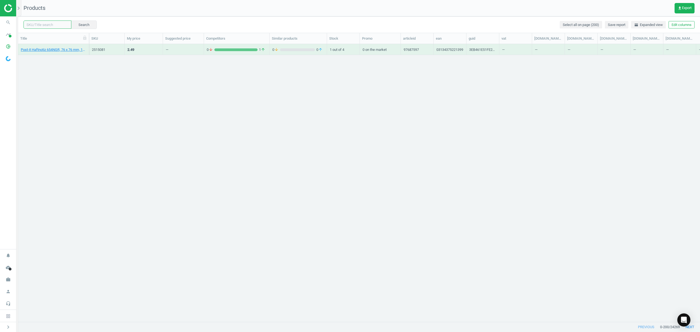
click at [51, 25] on input "text" at bounding box center [48, 25] width 48 height 8
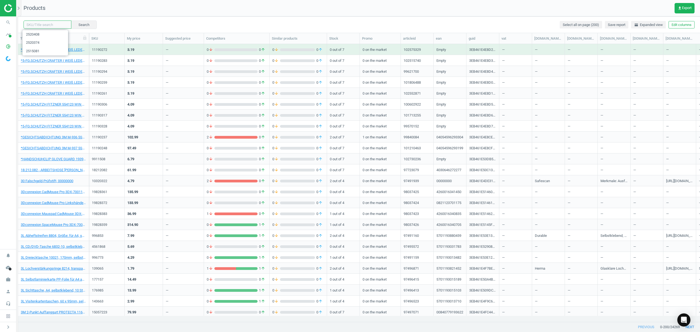
paste input "2520396"
type input "2520396"
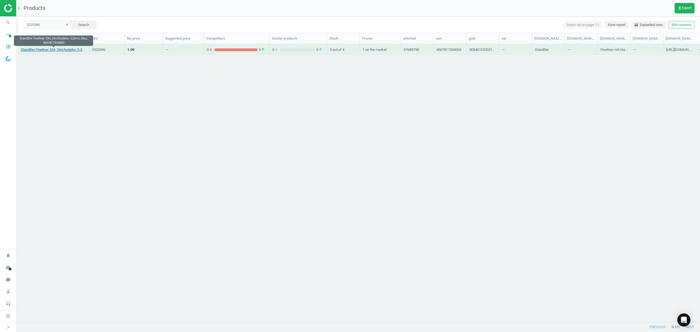
click at [47, 50] on link "Staedtler Fineliner 334, Strichstärke: 0,3mm, blau, 4007817334003" at bounding box center [53, 49] width 65 height 5
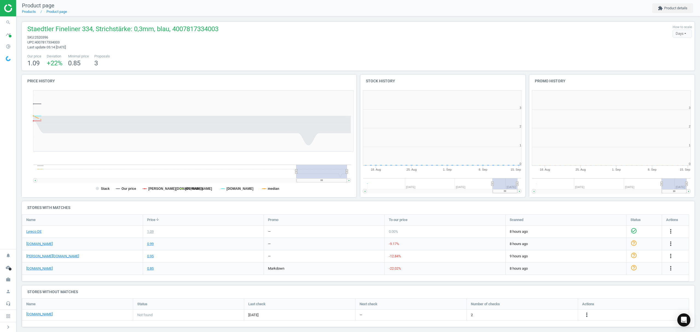
scroll to position [121, 175]
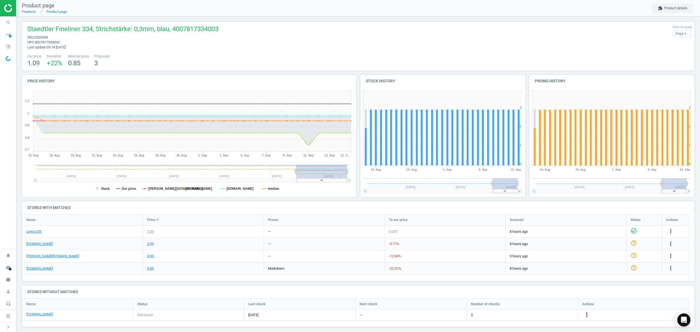
click at [586, 314] on icon "more_vert" at bounding box center [587, 314] width 7 height 7
click at [549, 315] on link "Edit URL/product option" at bounding box center [544, 315] width 75 height 8
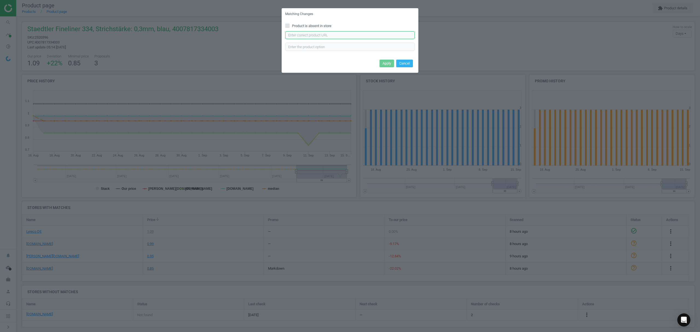
click at [324, 36] on input "text" at bounding box center [350, 35] width 130 height 8
paste input "https://www.viking.de/de/staedtler-fineliner-farbig-sortiert-4-stuck-p-1200628"
type input "https://www.viking.de/de/staedtler-fineliner-farbig-sortiert-4-stuck-p-1200628"
click at [392, 58] on div "Apply Cancel" at bounding box center [350, 65] width 137 height 15
click at [389, 64] on button "Apply" at bounding box center [387, 64] width 14 height 8
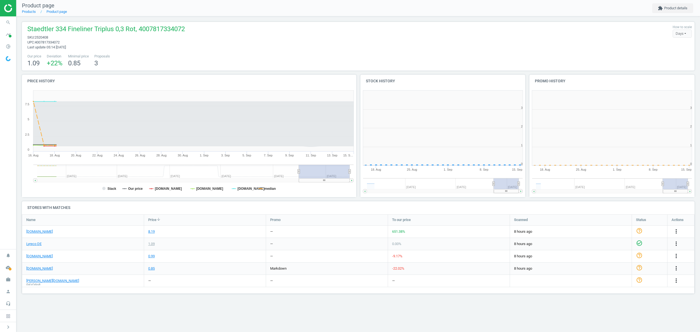
scroll to position [121, 176]
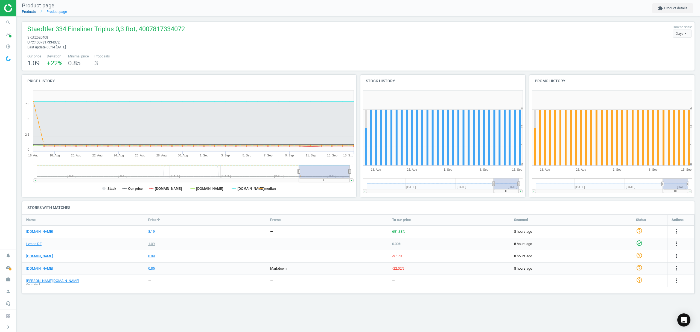
click at [27, 11] on link "Products" at bounding box center [29, 12] width 14 height 4
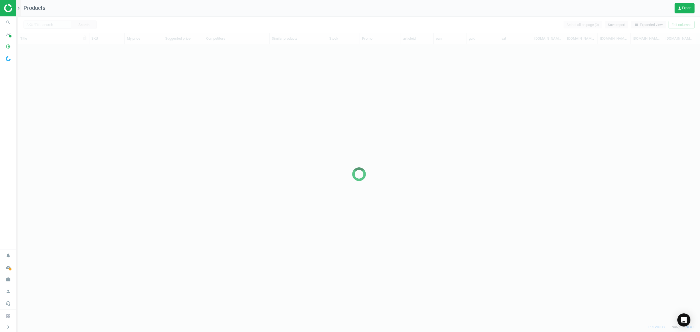
scroll to position [266, 676]
click at [43, 21] on div at bounding box center [359, 174] width 682 height 316
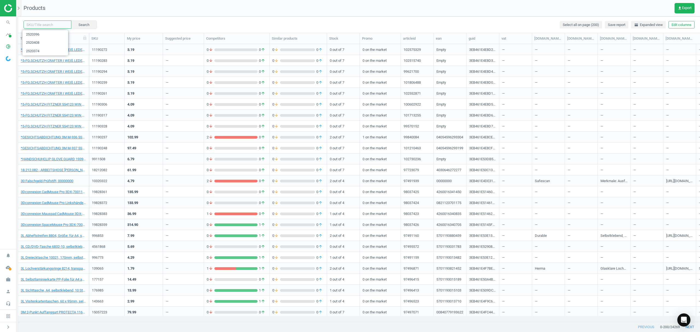
click at [44, 24] on input "text" at bounding box center [48, 25] width 48 height 8
paste input "2520374"
type input "2520374"
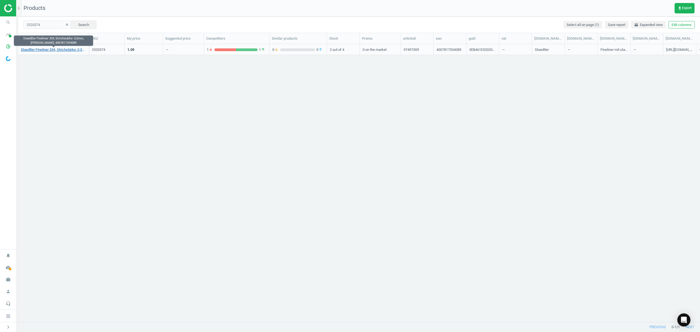
click at [48, 50] on link "Staedtler Fineliner 334, Strichstärke: 0,3mm, [PERSON_NAME], 4007817334089" at bounding box center [53, 49] width 65 height 5
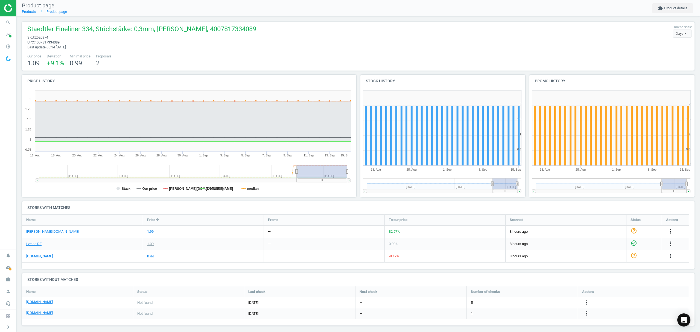
click at [670, 230] on icon "more_vert" at bounding box center [670, 231] width 7 height 7
click at [612, 245] on link "Edit URL/product option" at bounding box center [628, 244] width 75 height 8
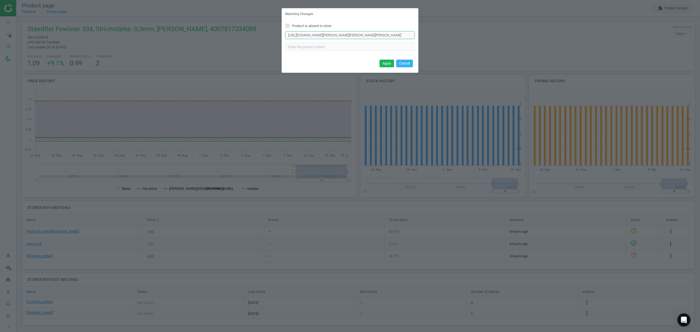
click at [349, 36] on input "https://www.otto-office.com/de/Staedtler-Fineliner-triplus-334-schwarz-03-mm-4-…" at bounding box center [350, 35] width 130 height 8
paste input "ffice-discount.de/staedtler-triplus-334-fineliner-911293"
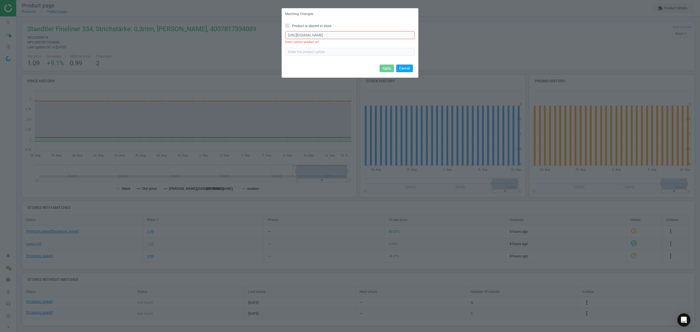
type input "https://www.office-discount.de/staedtler-triplus-334-fineliner-911293"
click at [406, 67] on button "Cancel" at bounding box center [404, 69] width 17 height 8
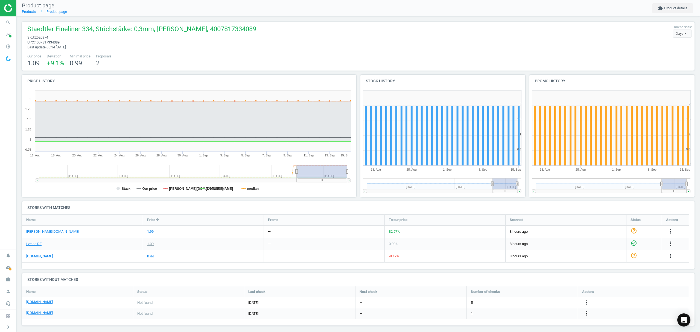
click at [587, 312] on icon "more_vert" at bounding box center [587, 313] width 7 height 7
click at [538, 314] on link "Edit URL/product option" at bounding box center [544, 314] width 75 height 8
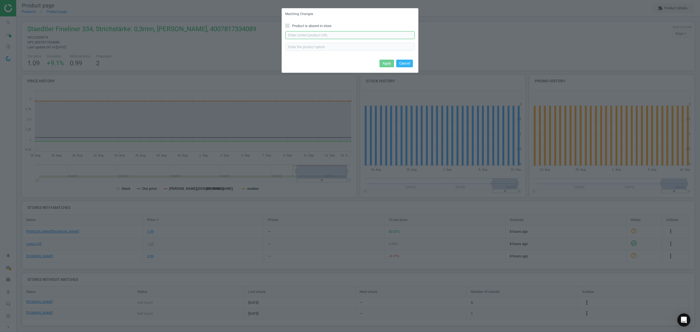
click at [336, 34] on input "text" at bounding box center [350, 35] width 130 height 8
paste input "https://www.office-discount.de/staedtler-triplus-334-fineliner-911293"
type input "https://www.office-discount.de/staedtler-triplus-334-fineliner-911293"
click at [381, 63] on button "Apply" at bounding box center [387, 64] width 14 height 8
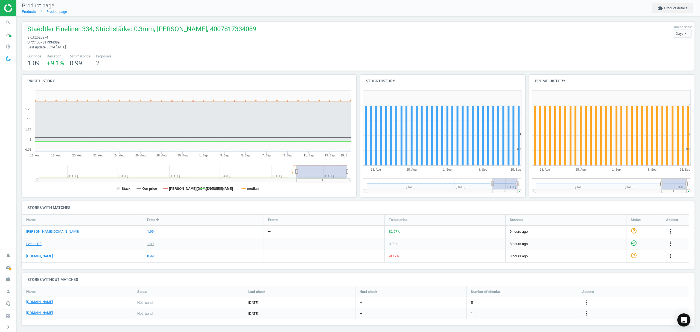
click at [669, 232] on icon "more_vert" at bounding box center [670, 231] width 7 height 7
click at [603, 244] on link "Edit URL/product option" at bounding box center [628, 244] width 75 height 8
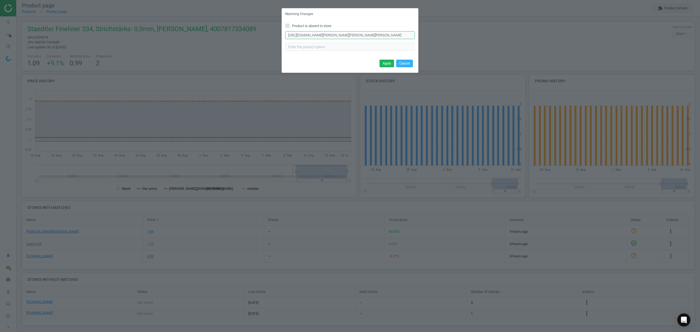
click at [332, 36] on input "https://www.otto-office.com/de/Staedtler-Fineliner-triplus-334-schwarz-03-mm-4-…" at bounding box center [350, 35] width 130 height 8
click at [332, 35] on input "https://www.otto-office.com/de/Staedtler-Fineliner-triplus-334-schwarz-03-mm-4-…" at bounding box center [350, 35] width 130 height 8
paste input "TAEDTLER-Fineliner-triplus-03mm/40521/p"
type input "[URL][DOMAIN_NAME][PERSON_NAME]"
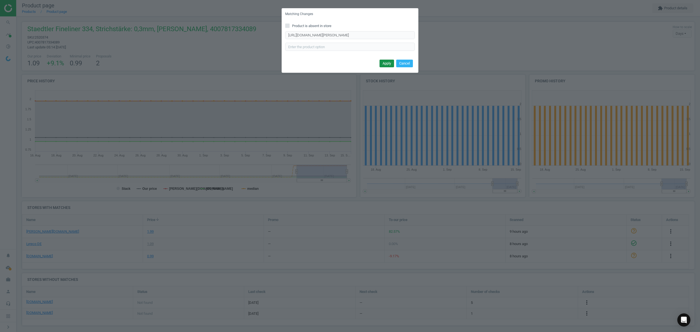
click at [383, 60] on button "Apply" at bounding box center [387, 64] width 14 height 8
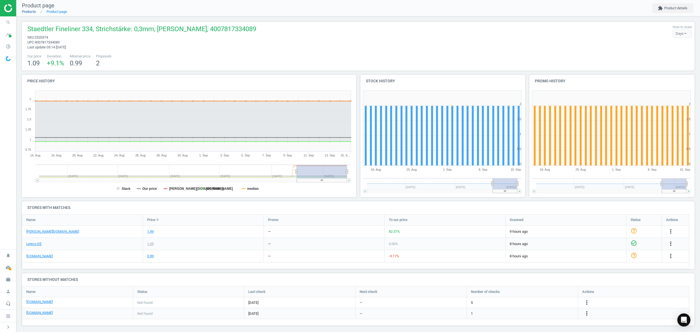
click at [26, 11] on link "Products" at bounding box center [29, 12] width 14 height 4
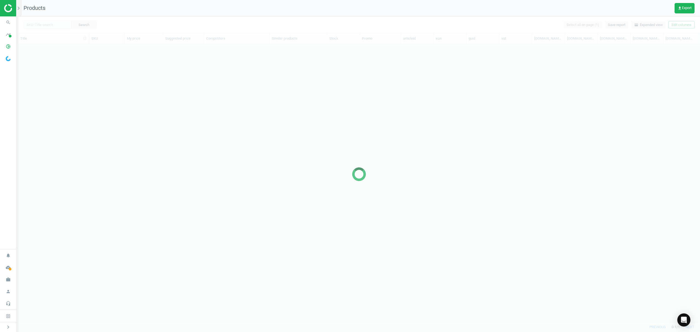
scroll to position [266, 676]
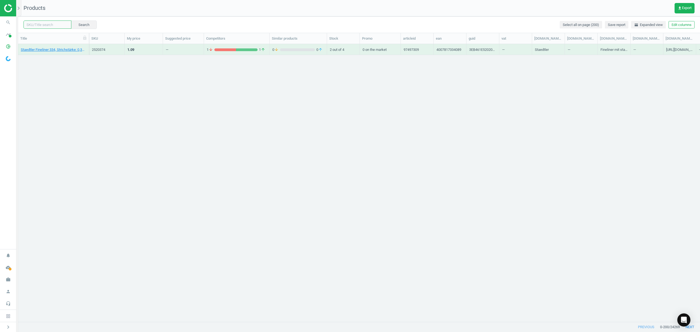
click at [52, 23] on input "text" at bounding box center [48, 25] width 48 height 8
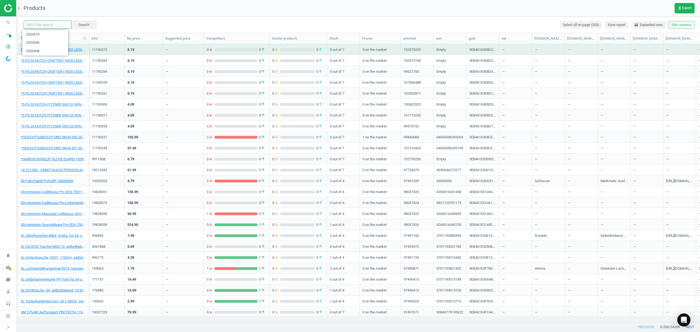
paste input "5724892"
type input "5724892"
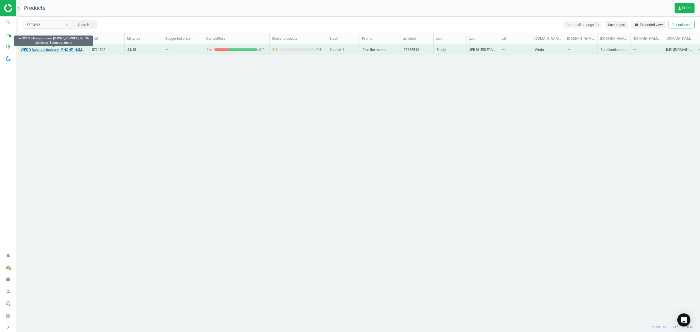
click at [61, 51] on link "WEDO Schlüsselschrank 102 53637X, für: 36 Schlüssel, lichtgrau, Empty" at bounding box center [53, 49] width 65 height 5
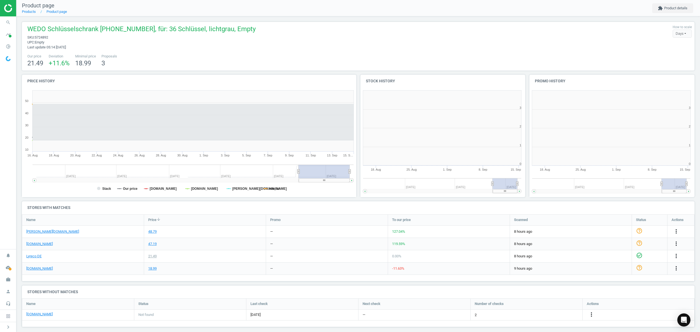
scroll to position [2, 3]
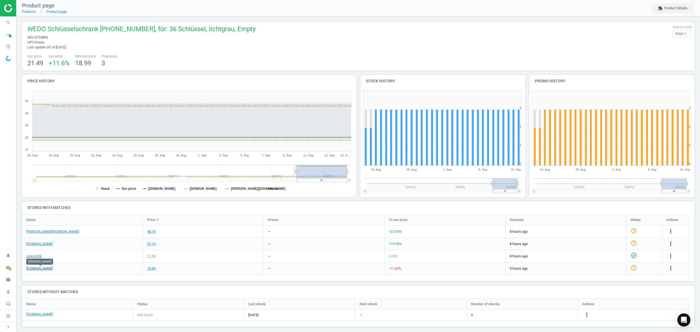
click at [43, 270] on link "[DOMAIN_NAME]" at bounding box center [39, 268] width 27 height 5
